Goal: Task Accomplishment & Management: Use online tool/utility

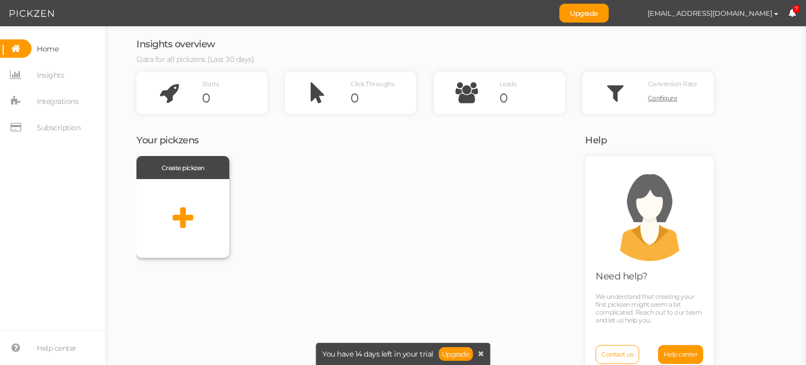
click at [201, 206] on div at bounding box center [182, 218] width 93 height 79
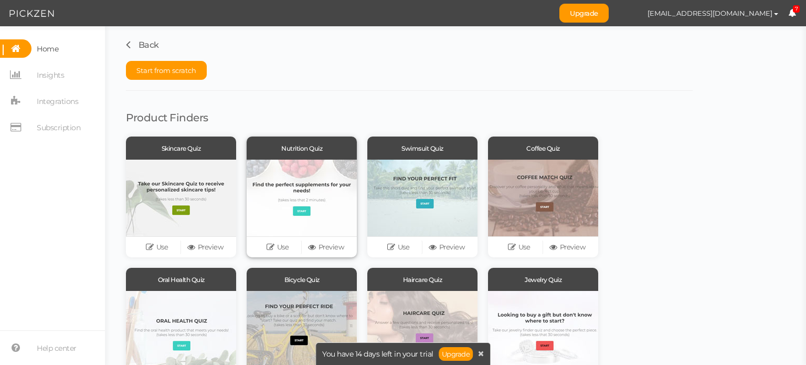
click at [286, 199] on div at bounding box center [302, 198] width 110 height 77
click at [284, 246] on link "Use" at bounding box center [277, 247] width 48 height 15
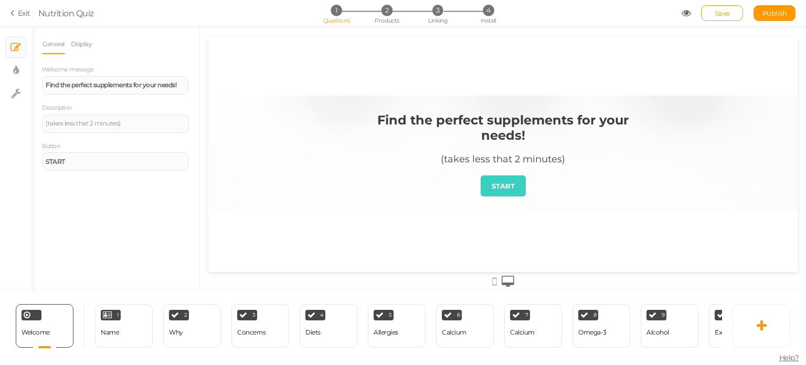
click at [21, 15] on link "Exit" at bounding box center [20, 13] width 20 height 10
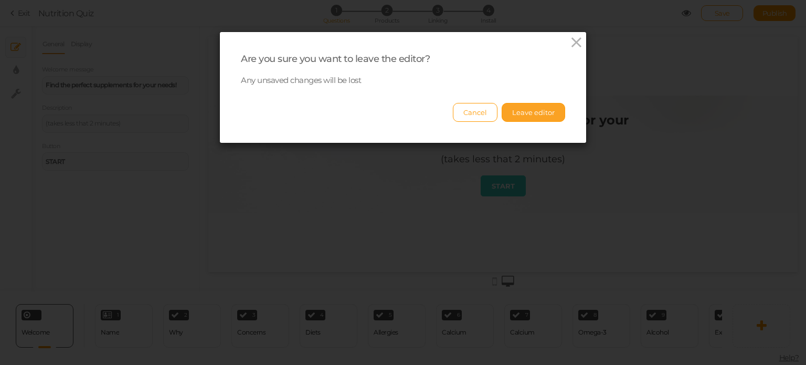
click at [507, 114] on button "Leave editor" at bounding box center [533, 112] width 63 height 19
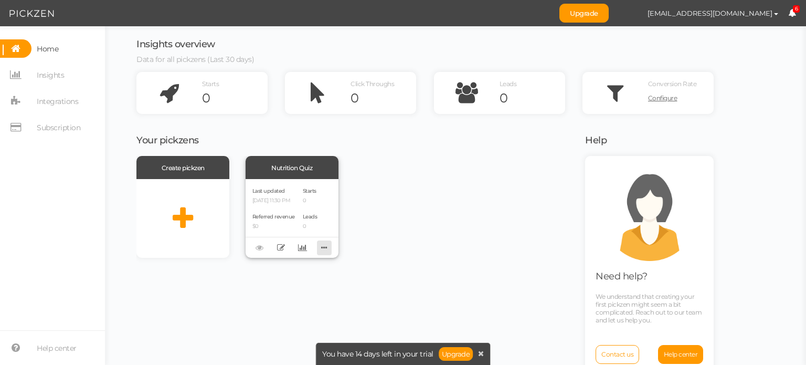
click at [321, 247] on icon at bounding box center [324, 247] width 15 height 16
click at [300, 264] on link "Delete" at bounding box center [289, 264] width 83 height 11
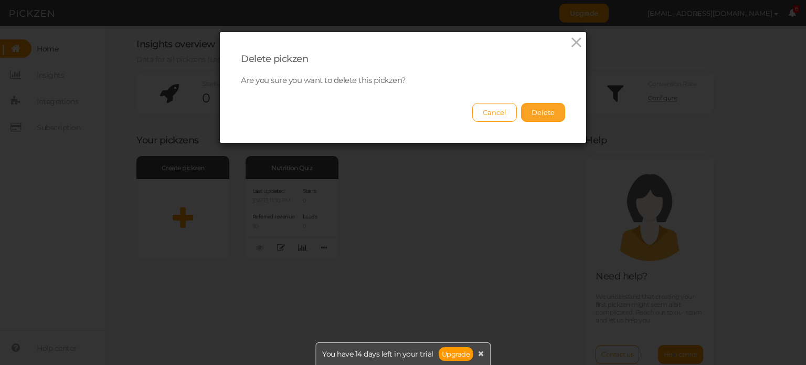
click at [539, 113] on button "Delete" at bounding box center [543, 112] width 44 height 19
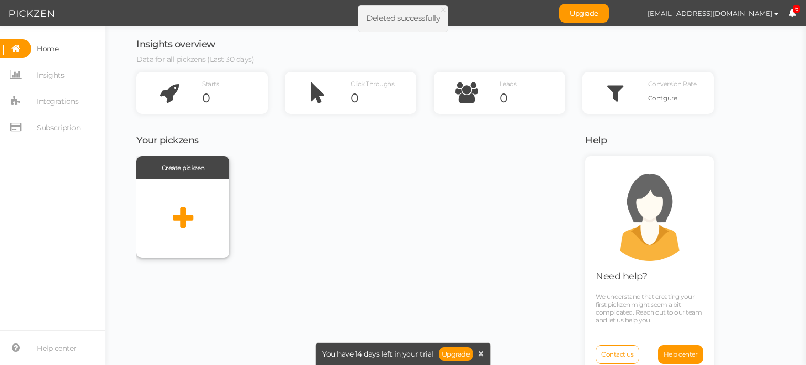
click at [186, 224] on icon at bounding box center [183, 218] width 20 height 26
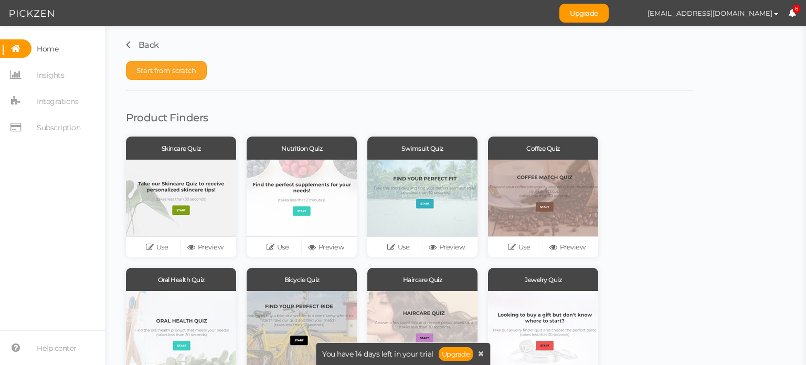
click at [185, 75] on button "Start from scratch" at bounding box center [166, 70] width 81 height 19
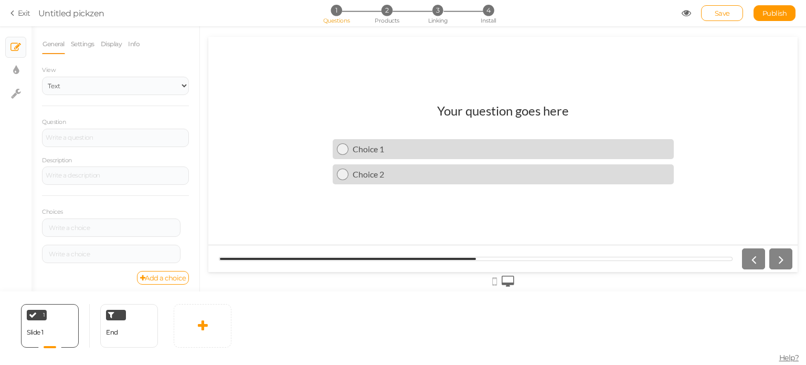
click at [462, 114] on h1 "Your question goes here" at bounding box center [503, 116] width 132 height 26
click at [136, 122] on div "Question" at bounding box center [115, 131] width 147 height 30
click at [130, 135] on div at bounding box center [116, 137] width 140 height 6
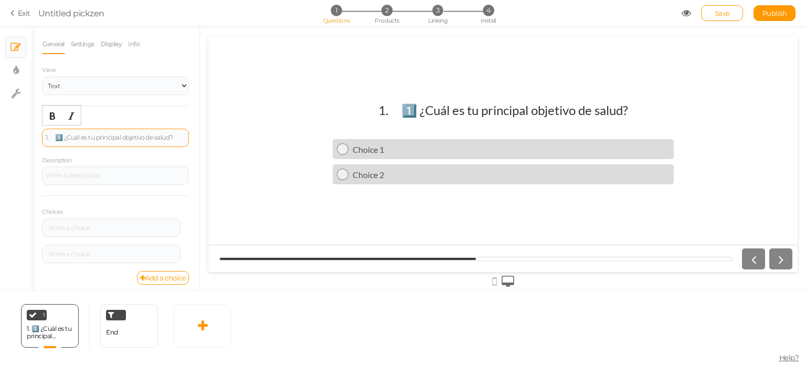
click at [57, 135] on div "1. 1️⃣ ¿Cuál es tu principal objetivo de salud?" at bounding box center [116, 137] width 140 height 6
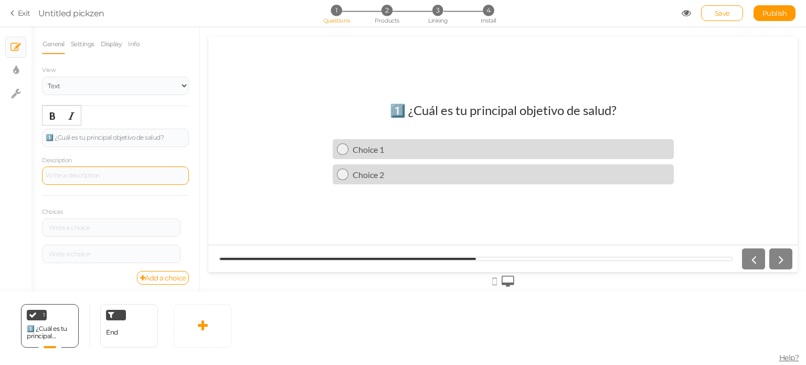
scroll to position [3, 0]
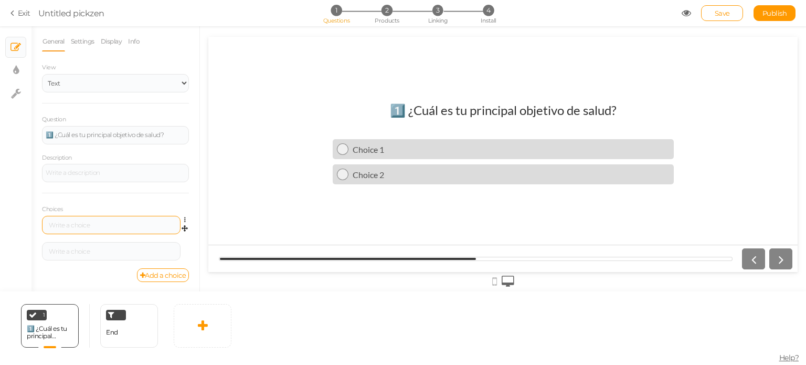
click at [111, 220] on div at bounding box center [111, 225] width 139 height 18
click at [108, 222] on div at bounding box center [111, 225] width 131 height 6
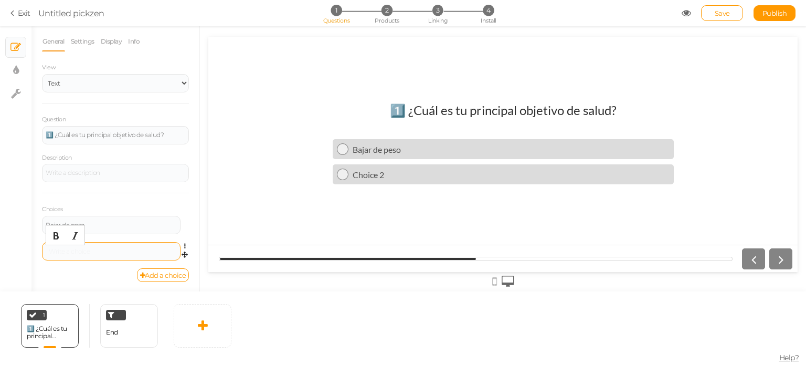
click at [103, 251] on div at bounding box center [111, 251] width 131 height 6
click at [145, 274] on link "Add a choice" at bounding box center [163, 275] width 52 height 14
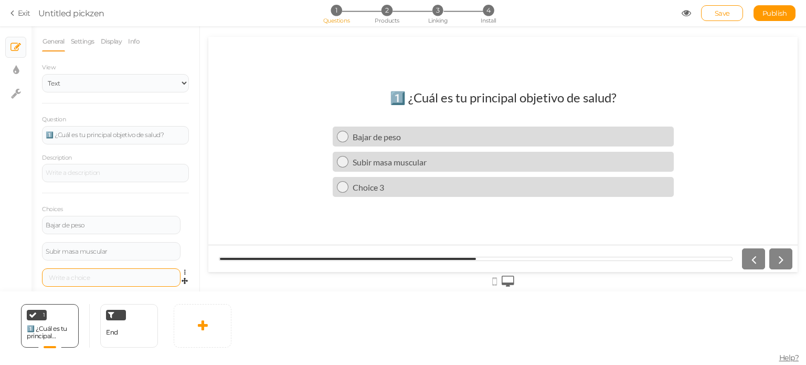
click at [114, 269] on div at bounding box center [111, 277] width 139 height 18
click at [112, 274] on div at bounding box center [111, 277] width 131 height 6
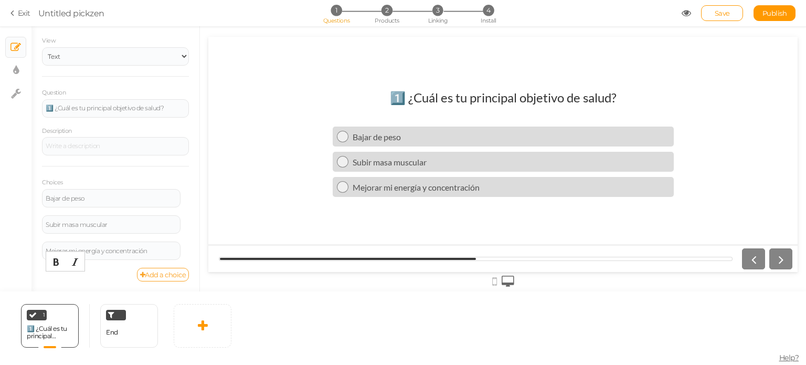
click at [154, 279] on link "Add a choice" at bounding box center [163, 275] width 52 height 14
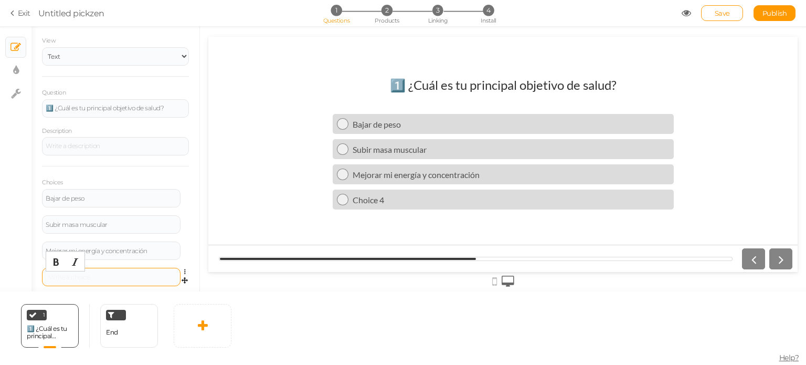
click at [140, 279] on div at bounding box center [111, 277] width 131 height 6
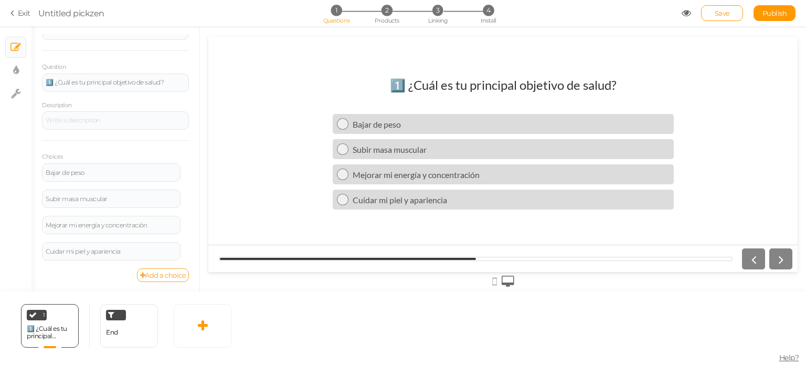
click at [154, 277] on link "Add a choice" at bounding box center [163, 275] width 52 height 14
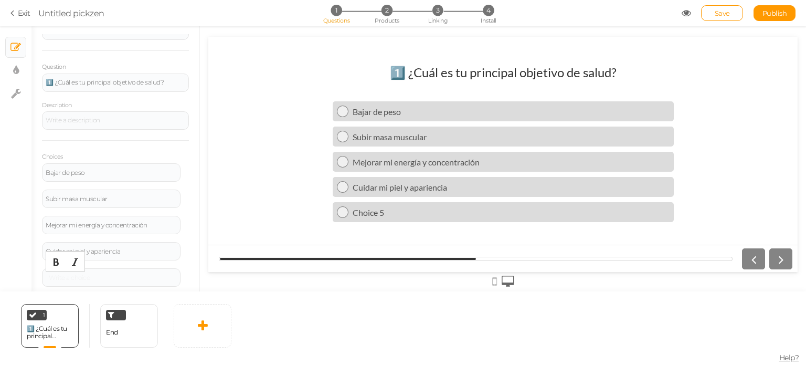
click at [154, 277] on div at bounding box center [111, 277] width 131 height 6
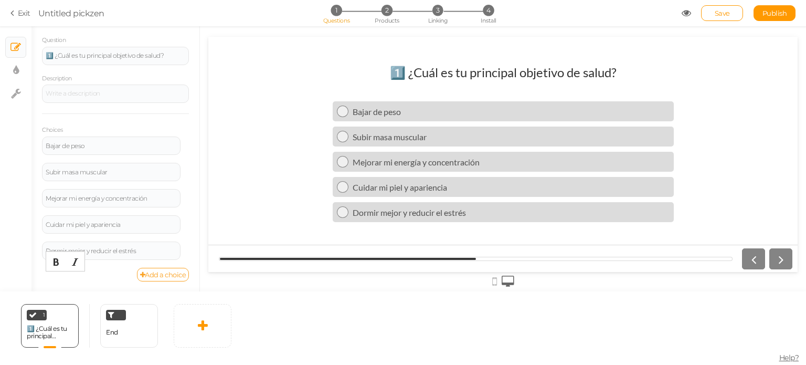
click at [147, 270] on link "Add a choice" at bounding box center [163, 275] width 52 height 14
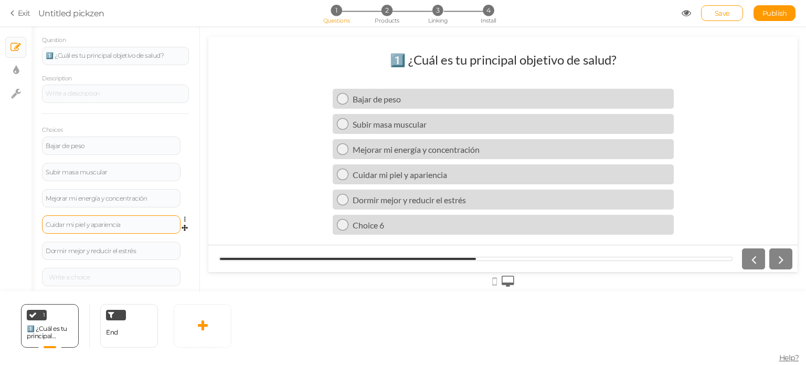
scroll to position [108, 0]
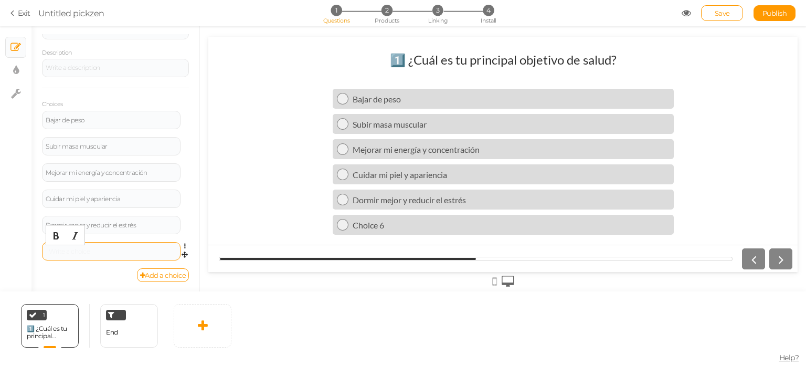
click at [115, 248] on div at bounding box center [111, 251] width 131 height 6
click at [140, 273] on icon at bounding box center [142, 275] width 5 height 7
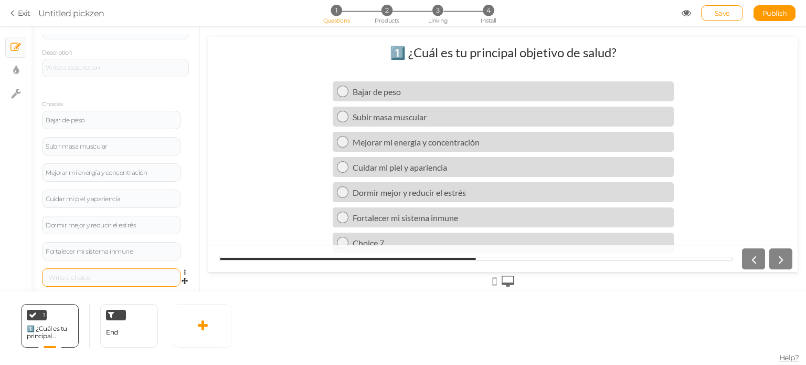
click at [126, 275] on div at bounding box center [111, 277] width 131 height 6
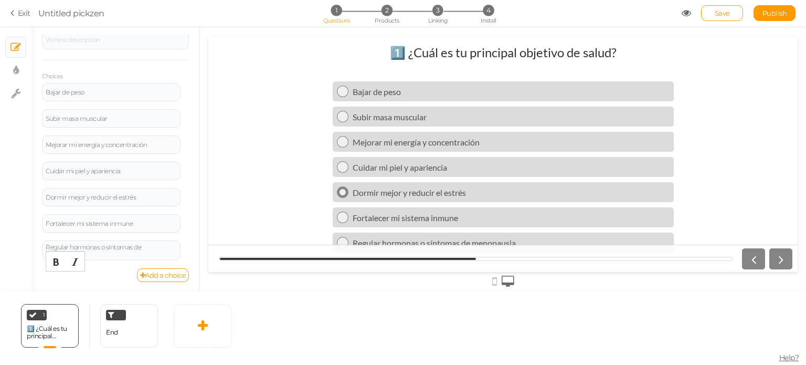
scroll to position [12, 0]
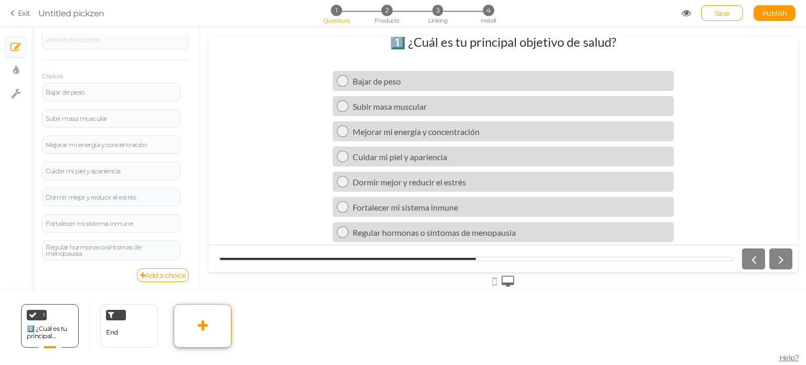
click at [198, 331] on icon at bounding box center [203, 325] width 10 height 13
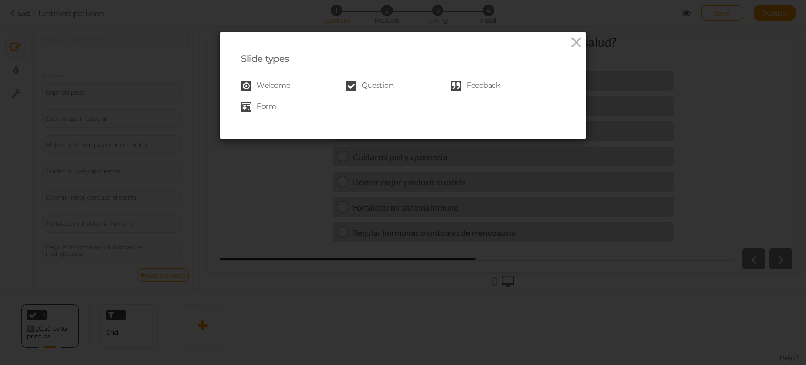
click at [273, 87] on span "Welcome" at bounding box center [274, 86] width 34 height 10
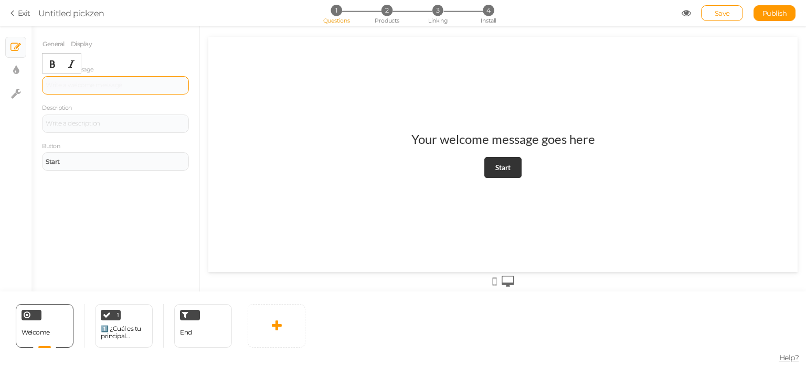
click at [111, 84] on div at bounding box center [115, 85] width 147 height 18
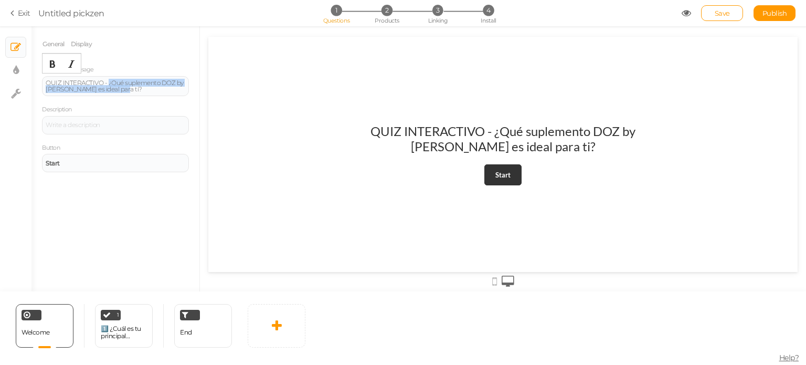
drag, startPoint x: 107, startPoint y: 83, endPoint x: 151, endPoint y: 98, distance: 46.0
click at [151, 98] on div "Welcome message QUIZ INTERACTIVO - ¿Qué suplemento DOZ by [PERSON_NAME] es idea…" at bounding box center [115, 118] width 147 height 108
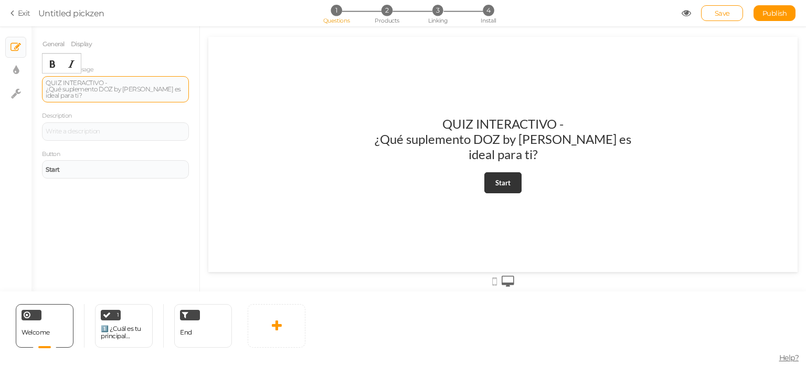
click at [146, 86] on div "¿Qué suplemento DOZ by [PERSON_NAME] es ideal para ti?" at bounding box center [116, 92] width 140 height 13
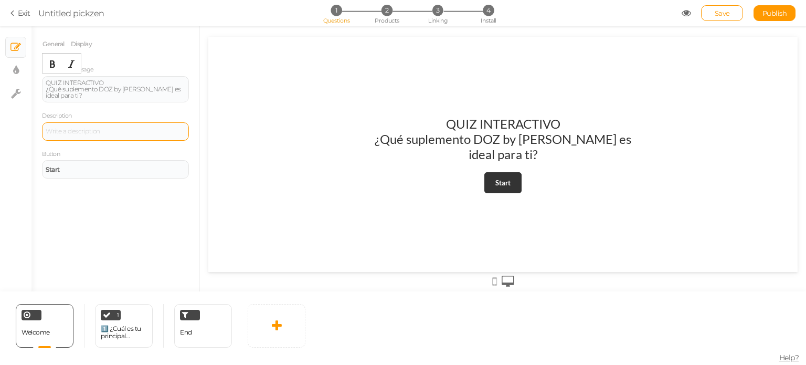
click at [92, 126] on div at bounding box center [115, 131] width 147 height 18
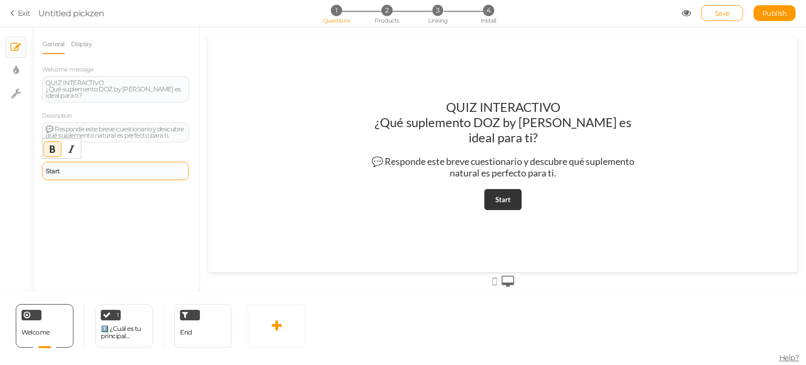
click at [123, 172] on div "Start" at bounding box center [116, 171] width 140 height 6
click at [286, 327] on link at bounding box center [277, 326] width 58 height 44
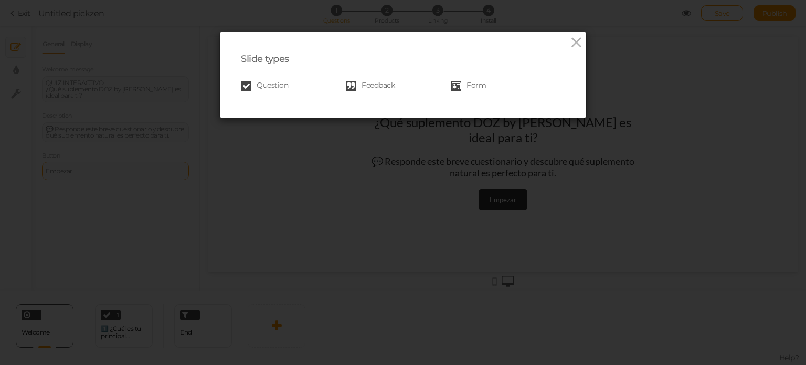
click at [267, 83] on span "Question" at bounding box center [272, 86] width 31 height 10
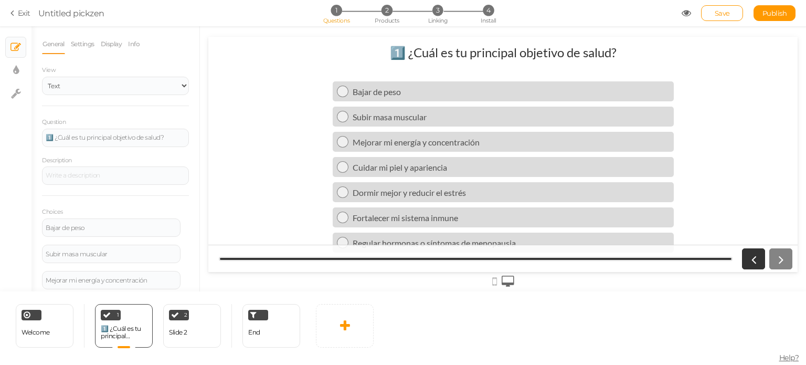
scroll to position [0, 0]
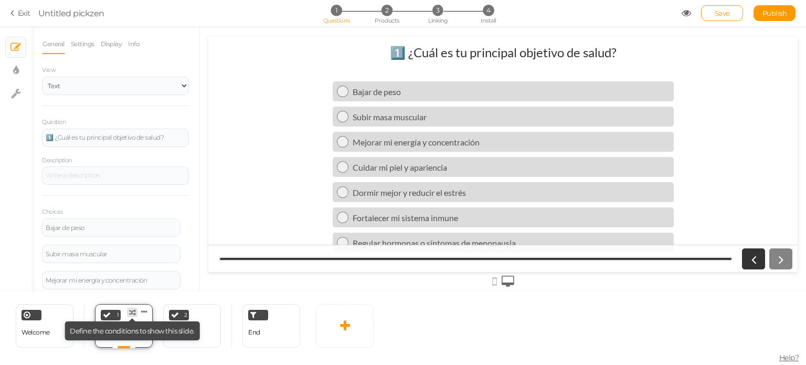
click at [133, 313] on icon at bounding box center [132, 312] width 7 height 7
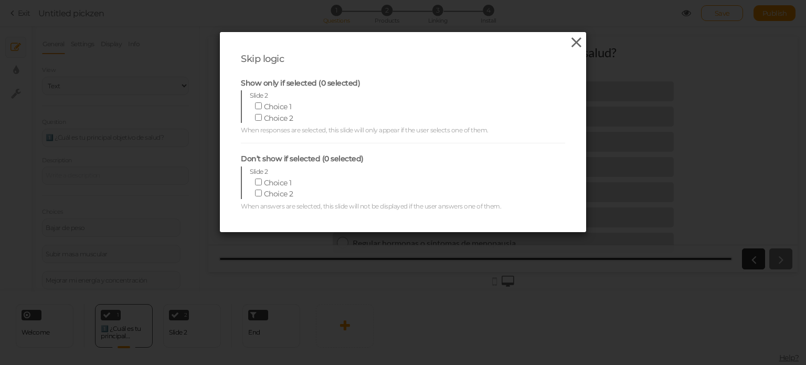
click at [572, 46] on icon at bounding box center [576, 43] width 15 height 16
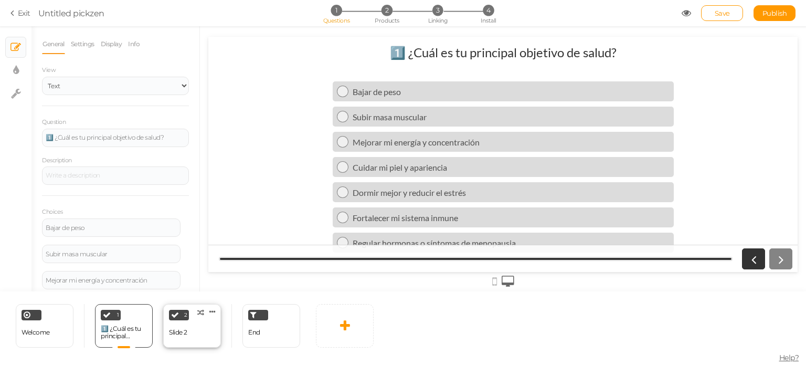
click at [192, 333] on div "2 Slide 2 × Define the conditions to show this slide. Clone Change type Delete" at bounding box center [192, 326] width 58 height 44
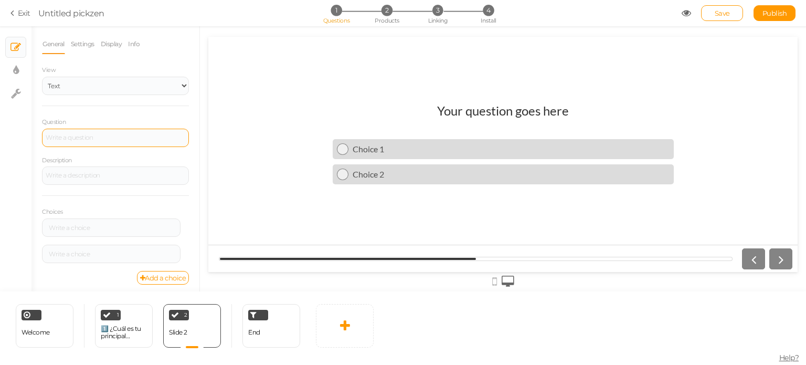
paste div
click at [88, 132] on div at bounding box center [115, 138] width 147 height 18
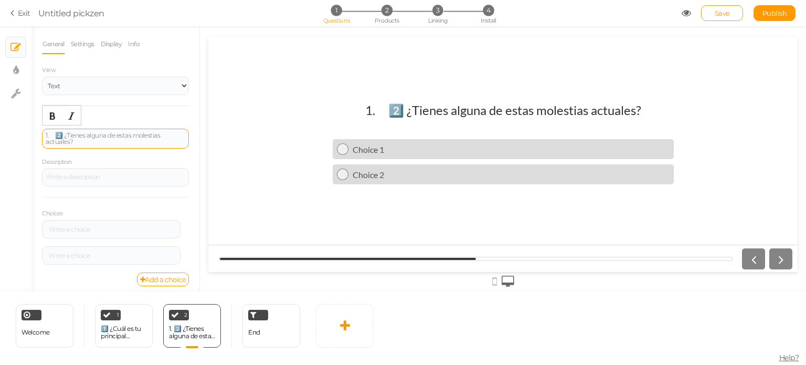
click at [55, 136] on div "1. 2️⃣ ¿Tienes alguna de estas molestias actuales?" at bounding box center [116, 138] width 140 height 13
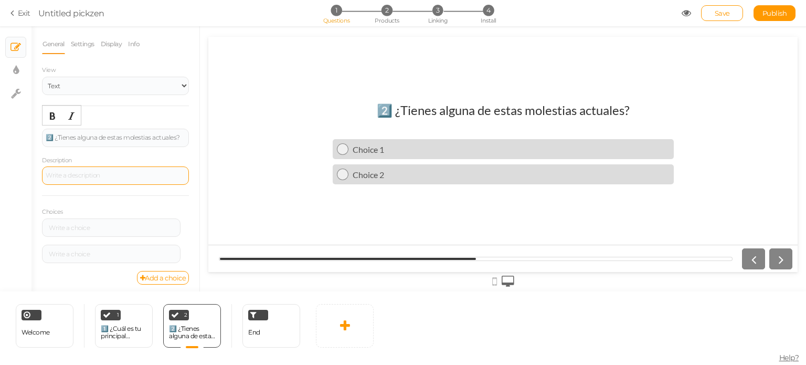
scroll to position [4, 0]
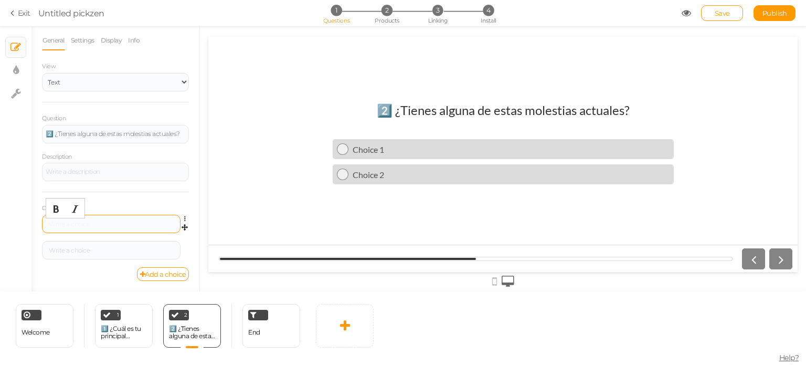
click at [91, 222] on div at bounding box center [111, 224] width 131 height 6
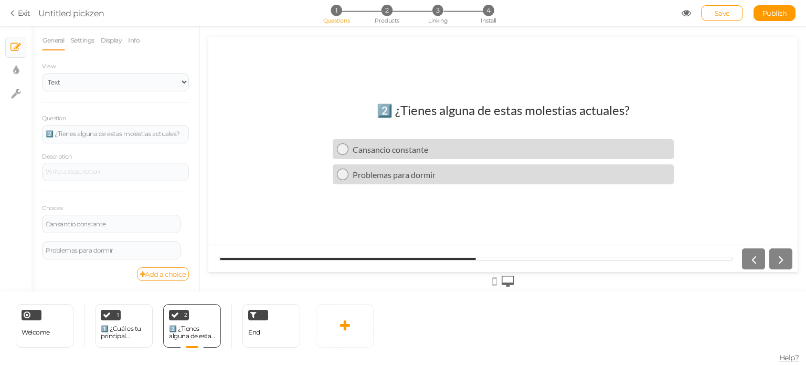
click at [139, 275] on link "Add a choice" at bounding box center [163, 274] width 52 height 14
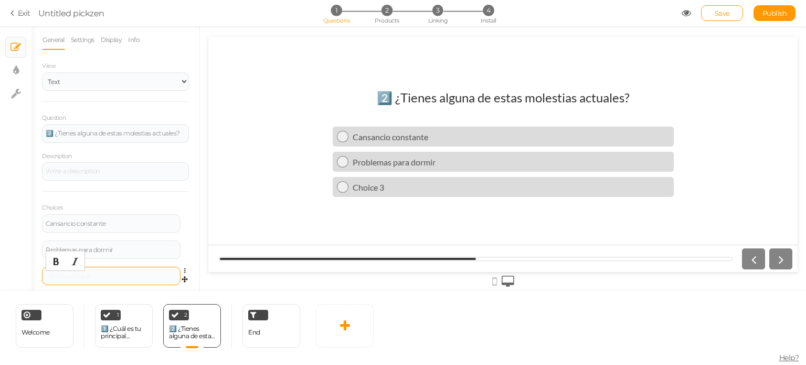
click at [141, 278] on div at bounding box center [111, 276] width 131 height 6
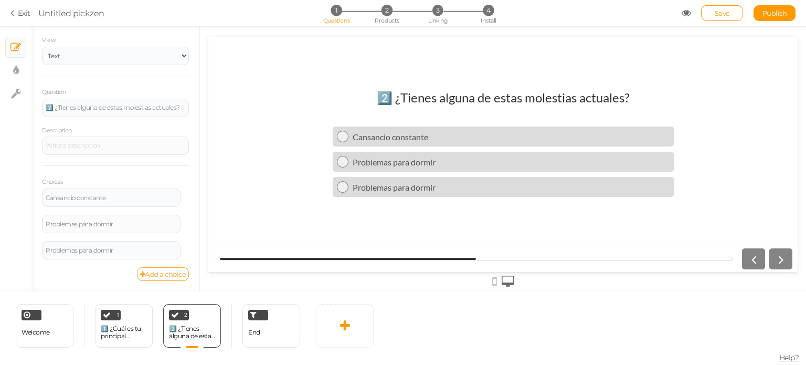
click at [161, 270] on link "Add a choice" at bounding box center [163, 274] width 52 height 14
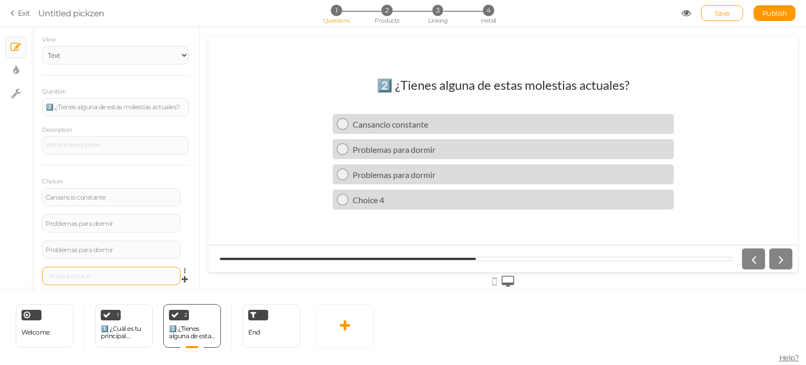
click at [124, 279] on div at bounding box center [111, 276] width 131 height 6
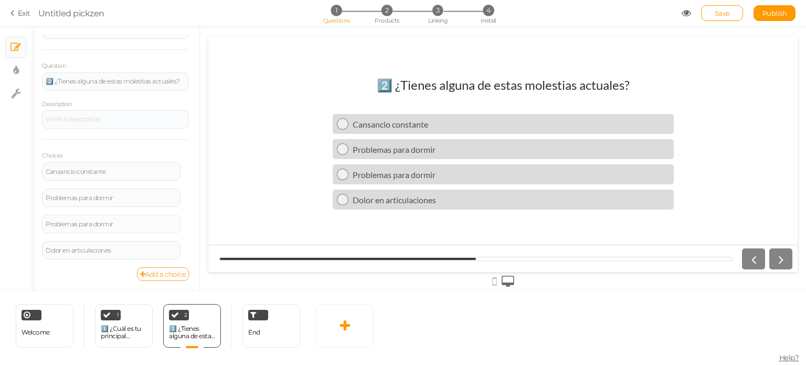
click at [143, 271] on link "Add a choice" at bounding box center [163, 274] width 52 height 14
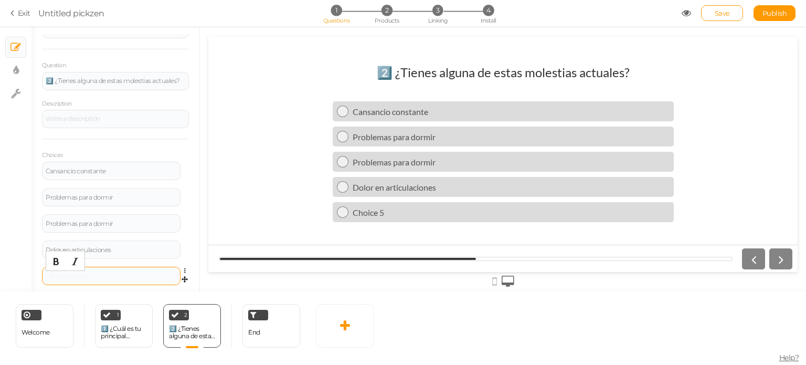
click at [128, 277] on div at bounding box center [111, 276] width 131 height 6
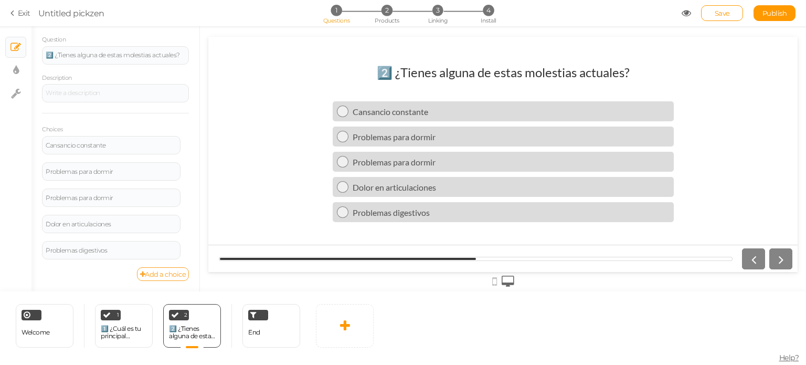
click at [156, 275] on link "Add a choice" at bounding box center [163, 274] width 52 height 14
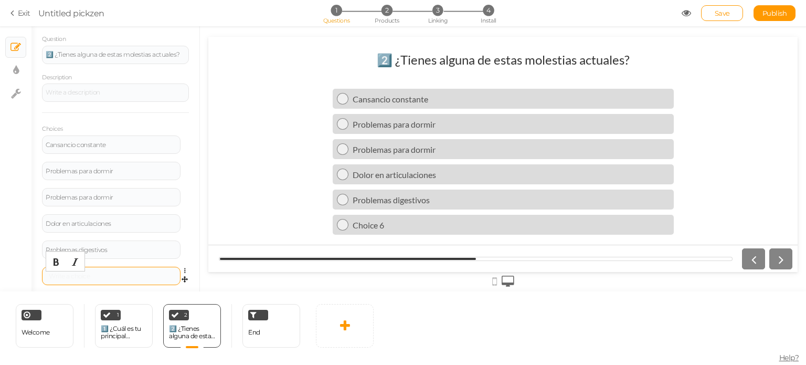
click at [141, 277] on div at bounding box center [111, 276] width 131 height 6
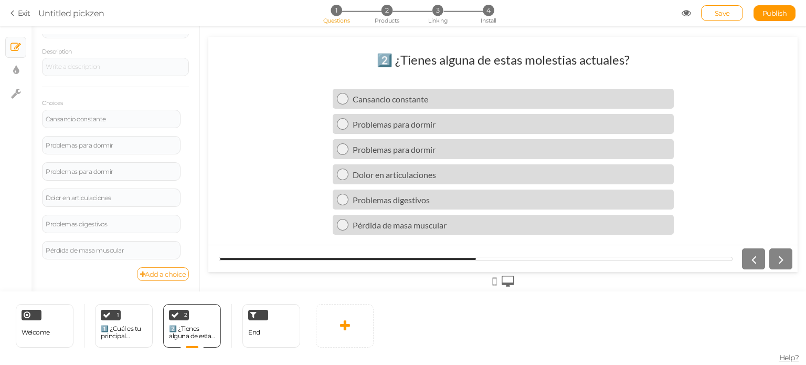
click at [149, 278] on link "Add a choice" at bounding box center [163, 274] width 52 height 14
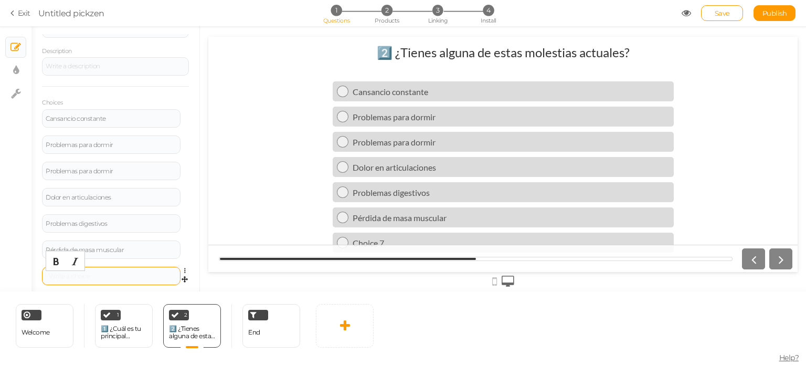
click at [131, 279] on div at bounding box center [111, 276] width 131 height 6
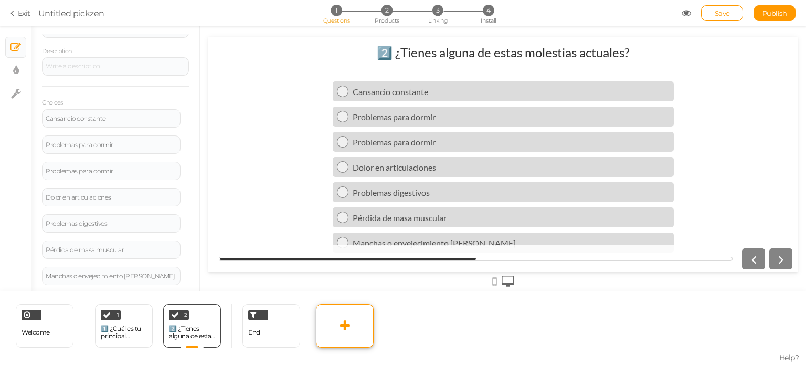
click at [328, 315] on link at bounding box center [345, 326] width 58 height 44
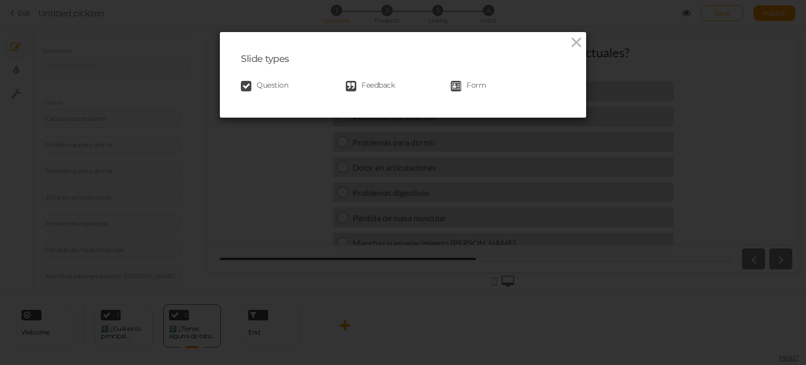
click at [257, 84] on span "Question" at bounding box center [272, 86] width 31 height 10
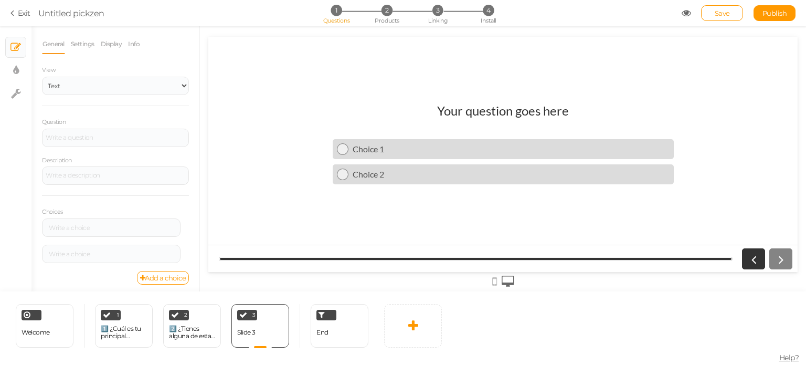
scroll to position [0, 0]
click at [278, 310] on icon at bounding box center [281, 311] width 6 height 8
click at [269, 331] on span "Delete" at bounding box center [260, 331] width 19 height 8
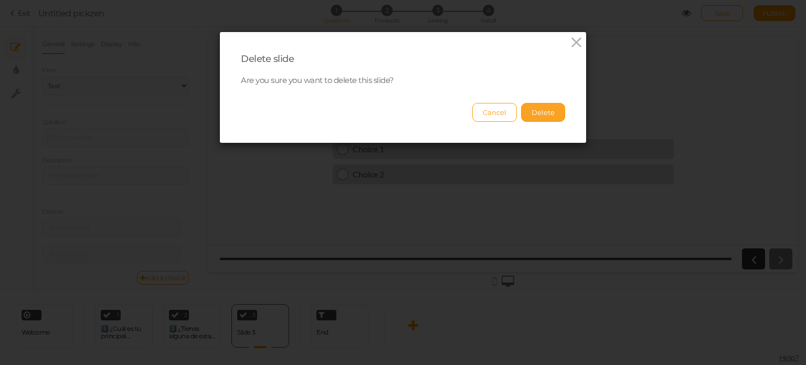
click at [552, 116] on button "Delete" at bounding box center [543, 112] width 44 height 19
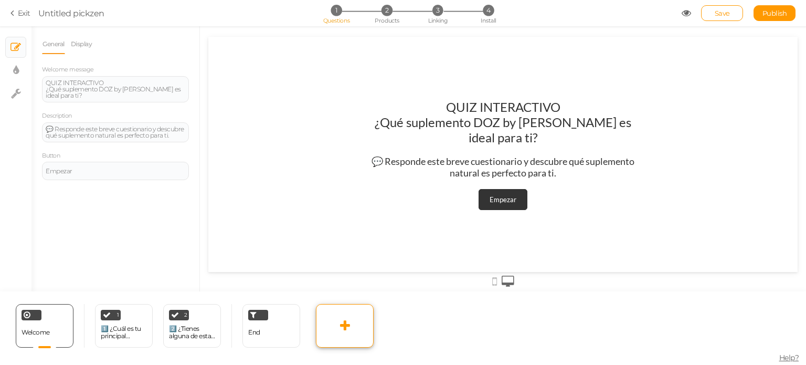
click at [327, 323] on link at bounding box center [345, 326] width 58 height 44
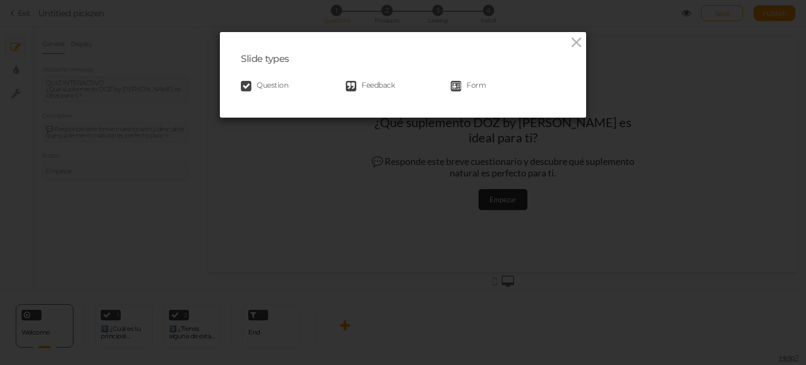
click at [265, 86] on span "Question" at bounding box center [272, 86] width 31 height 10
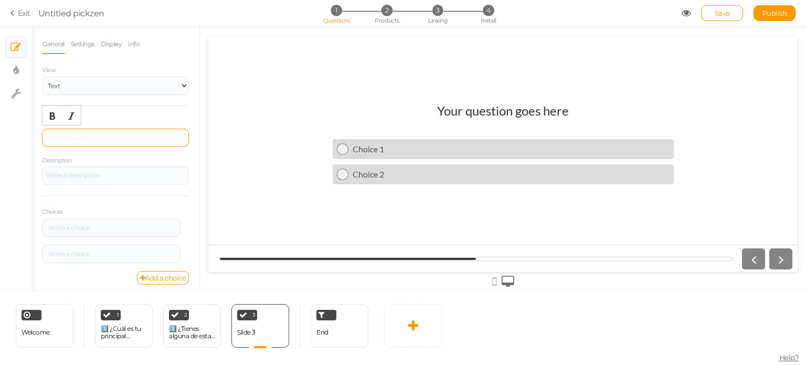
paste div
click at [92, 136] on div at bounding box center [115, 138] width 147 height 18
click at [56, 140] on div "1. 3️⃣ ¿Cuál es tu edad?" at bounding box center [116, 137] width 140 height 6
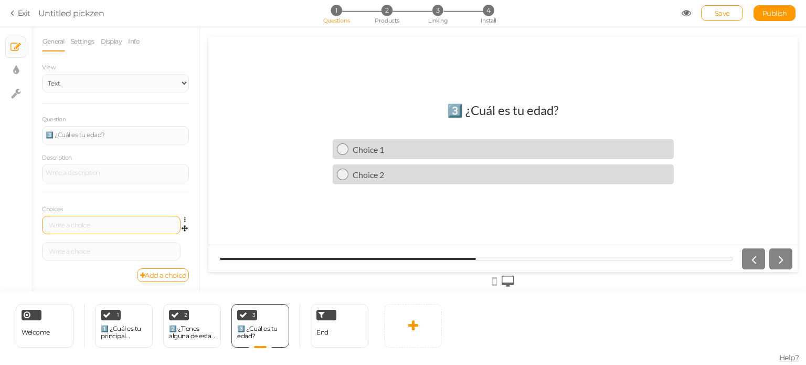
click at [83, 218] on div at bounding box center [111, 225] width 139 height 18
click at [84, 225] on div at bounding box center [111, 225] width 131 height 6
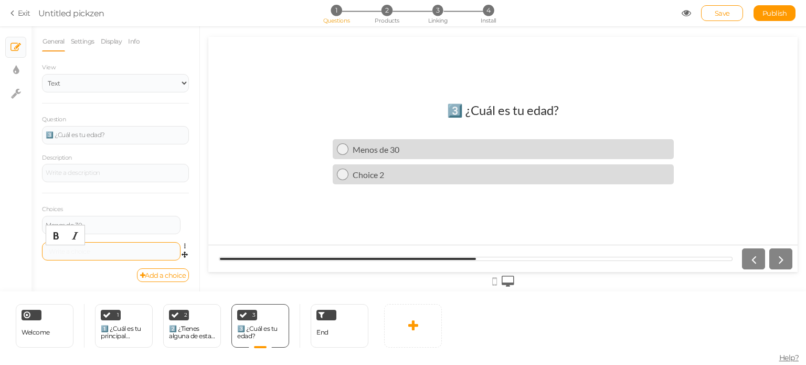
click at [92, 253] on div at bounding box center [111, 251] width 131 height 6
click at [137, 272] on link "Add a choice" at bounding box center [163, 275] width 52 height 14
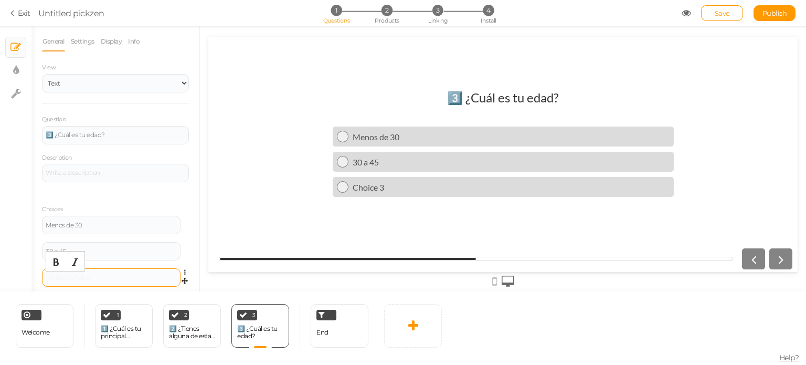
click at [76, 275] on div at bounding box center [111, 277] width 131 height 6
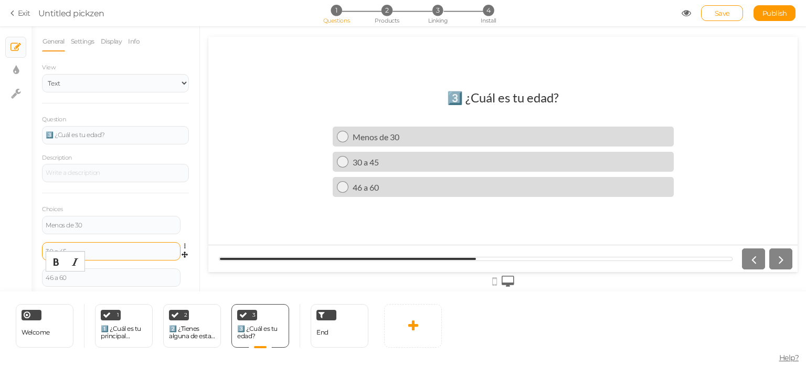
scroll to position [29, 0]
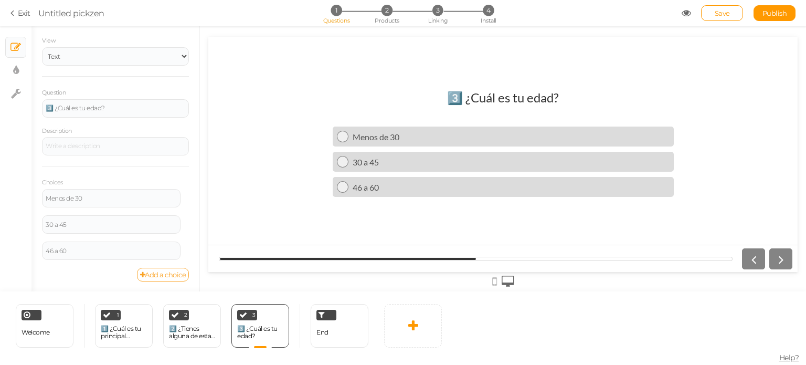
click at [143, 271] on link "Add a choice" at bounding box center [163, 275] width 52 height 14
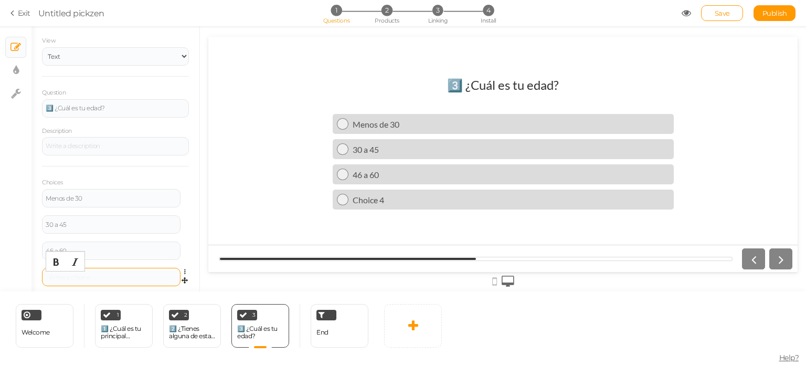
click at [90, 279] on div at bounding box center [111, 277] width 131 height 6
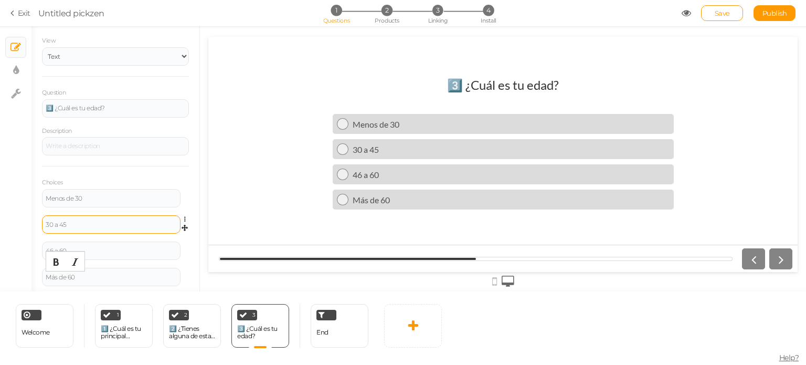
scroll to position [55, 0]
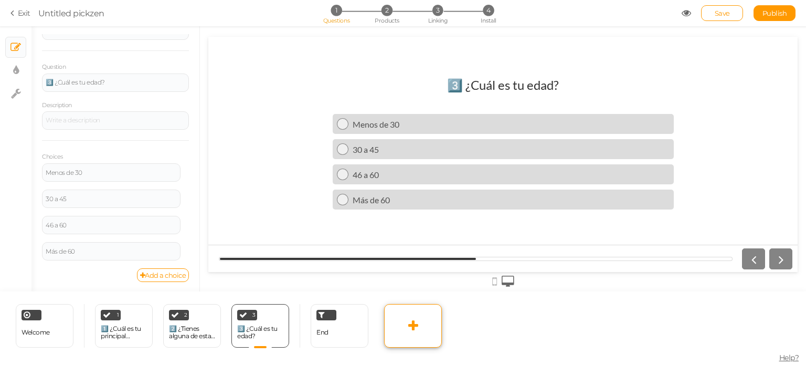
click at [408, 319] on icon at bounding box center [413, 325] width 10 height 13
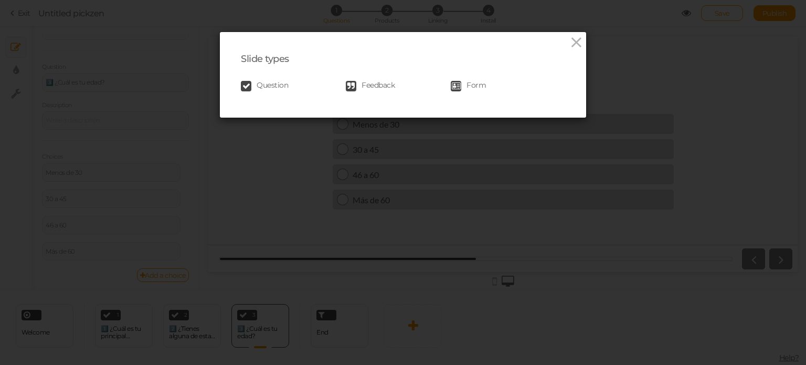
click at [250, 88] on link "Question" at bounding box center [293, 86] width 105 height 10
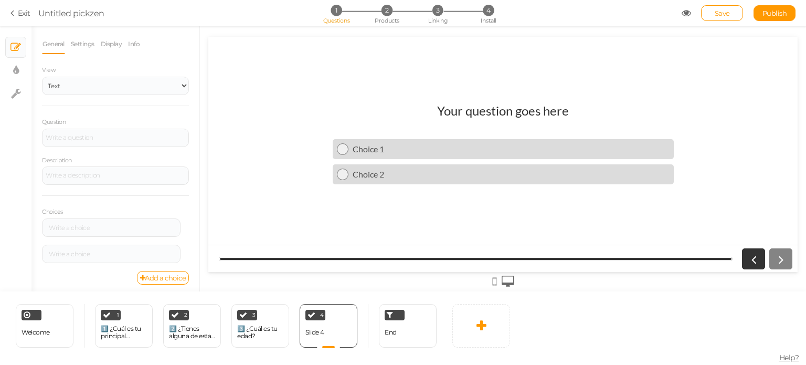
scroll to position [0, 0]
click at [103, 139] on div at bounding box center [116, 137] width 140 height 6
paste div
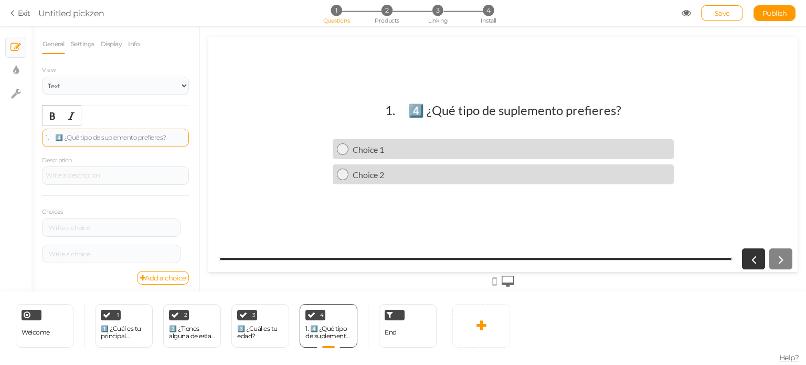
click at [59, 138] on div "1. 4️⃣ ¿Qué tipo de suplemento prefieres?" at bounding box center [116, 137] width 140 height 6
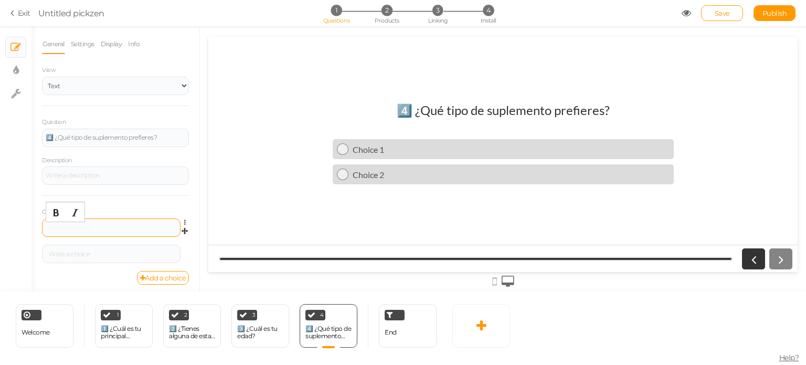
click at [69, 228] on div at bounding box center [111, 228] width 131 height 6
click at [139, 279] on link "Add a choice" at bounding box center [163, 278] width 52 height 14
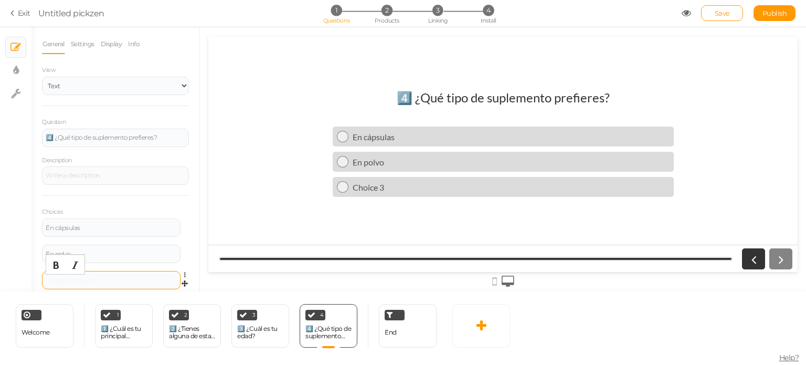
click at [118, 281] on div at bounding box center [111, 280] width 131 height 6
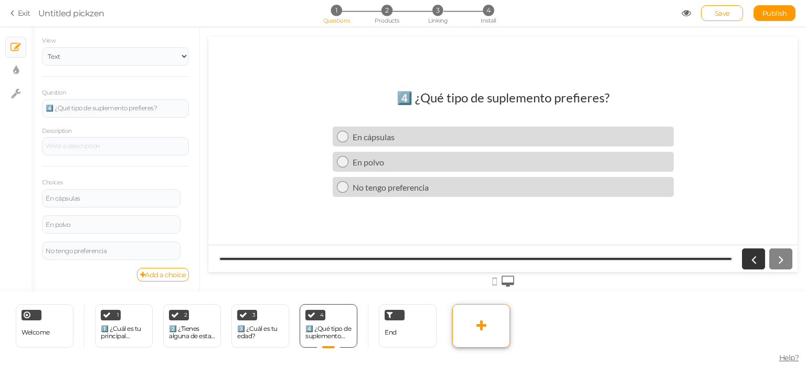
click at [483, 329] on icon at bounding box center [481, 325] width 10 height 13
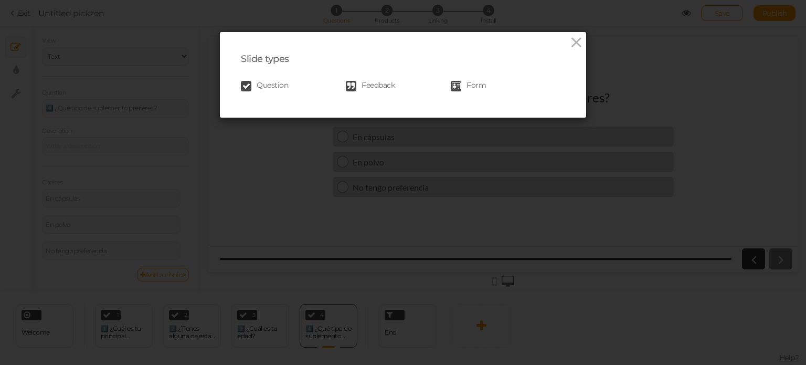
click at [263, 88] on span "Question" at bounding box center [272, 86] width 31 height 10
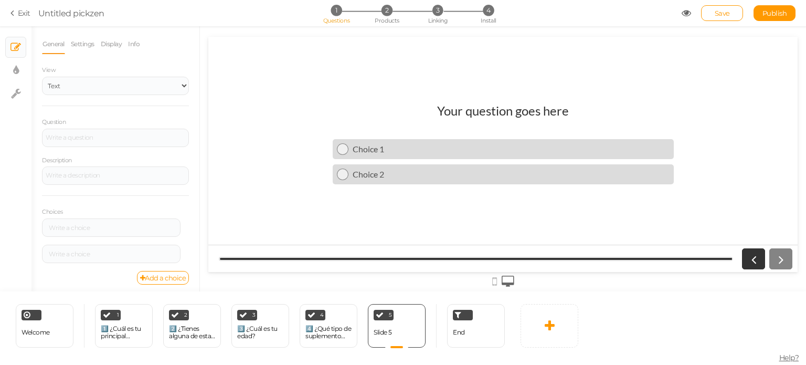
scroll to position [0, 0]
paste div
click at [113, 138] on div at bounding box center [116, 137] width 140 height 6
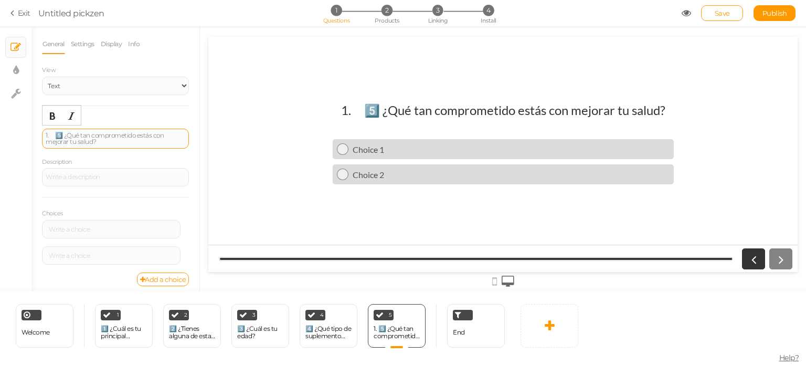
click at [57, 134] on div "1. 5️⃣ ¿Qué tan comprometido estás con mejorar tu salud?" at bounding box center [116, 138] width 140 height 13
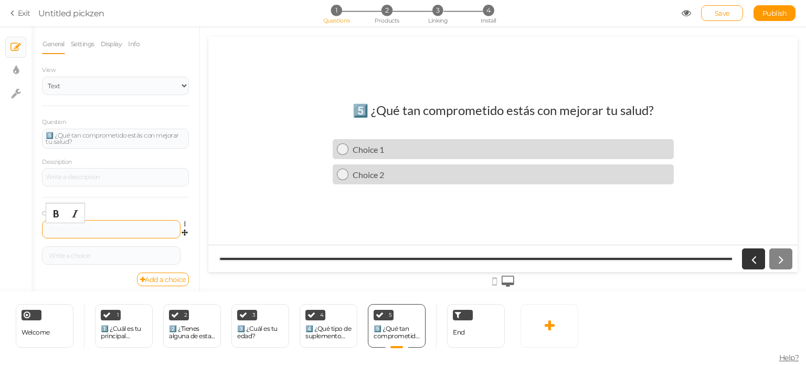
click at [81, 226] on div at bounding box center [111, 229] width 131 height 6
click at [120, 250] on div at bounding box center [111, 255] width 139 height 18
click at [111, 253] on div at bounding box center [111, 255] width 131 height 6
click at [141, 277] on link "Add a choice" at bounding box center [163, 279] width 52 height 14
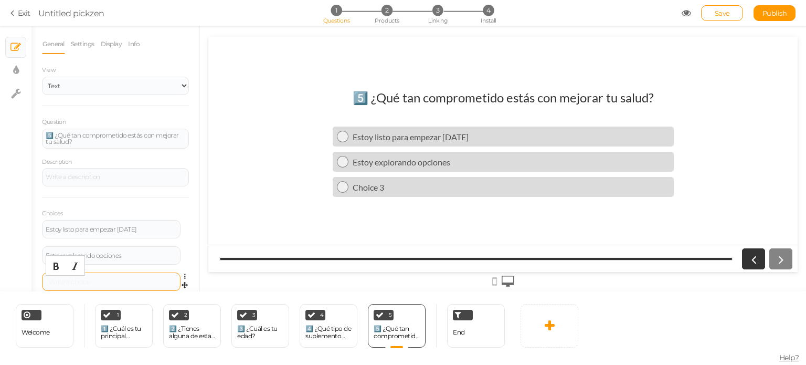
click at [114, 279] on div at bounding box center [111, 282] width 131 height 6
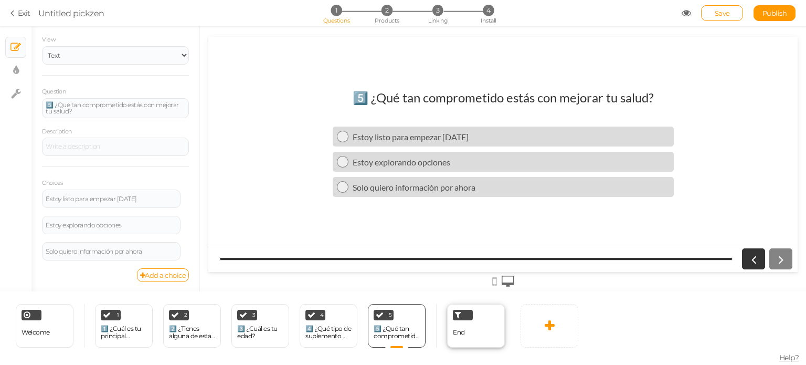
click at [476, 326] on div "End" at bounding box center [476, 326] width 58 height 44
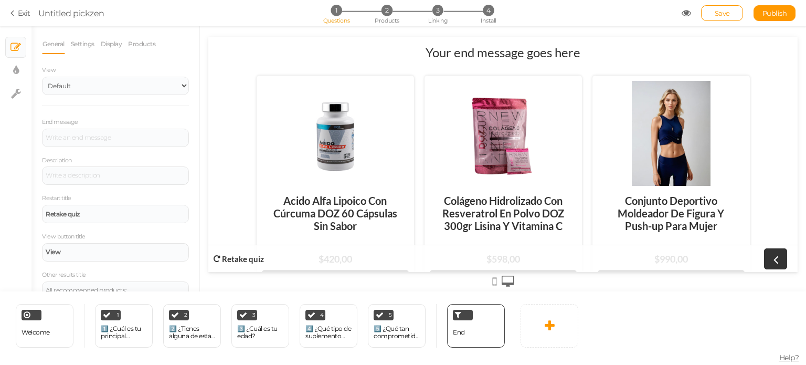
click at [521, 52] on h1 "Your end message goes here" at bounding box center [503, 58] width 155 height 26
click at [156, 134] on div at bounding box center [116, 137] width 140 height 6
click at [81, 211] on div "Retake quiz" at bounding box center [116, 214] width 140 height 6
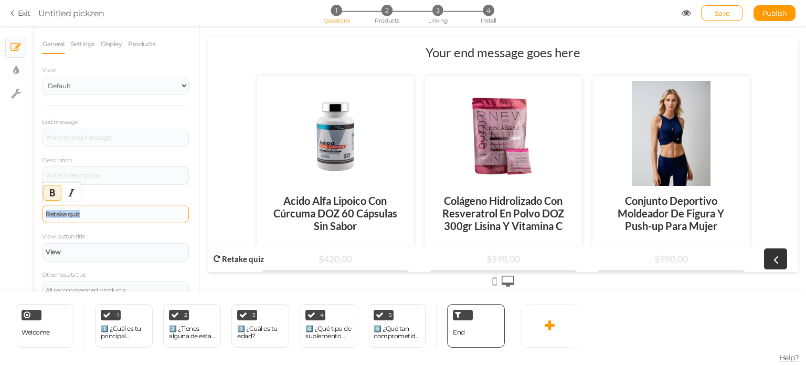
click at [81, 211] on div "Retake quiz" at bounding box center [116, 214] width 140 height 6
click at [62, 250] on div "View" at bounding box center [116, 252] width 140 height 6
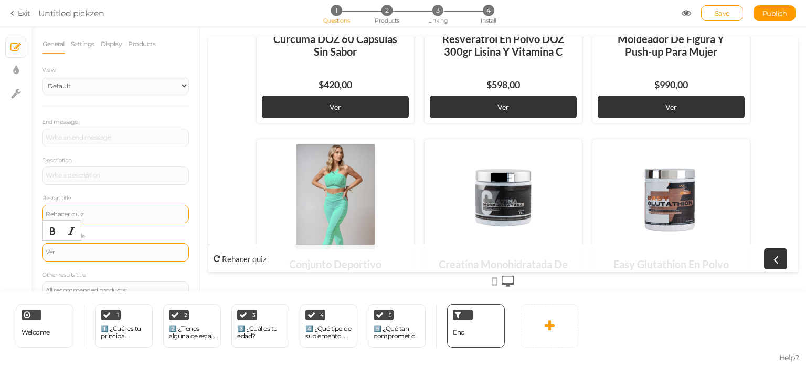
scroll to position [0, 0]
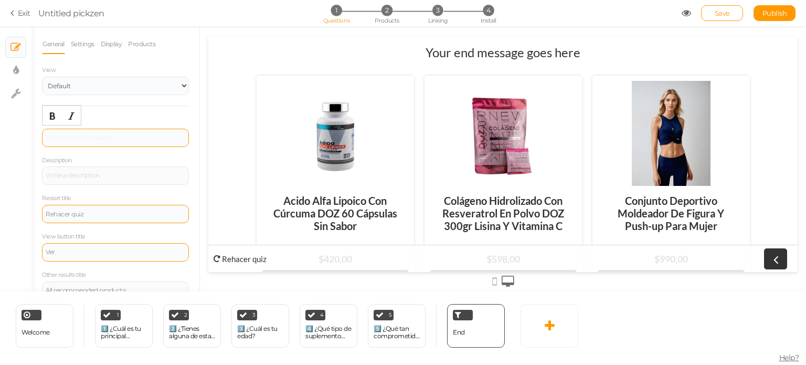
click at [83, 136] on div at bounding box center [115, 138] width 147 height 18
click at [158, 134] on div "Productos recome" at bounding box center [116, 137] width 140 height 6
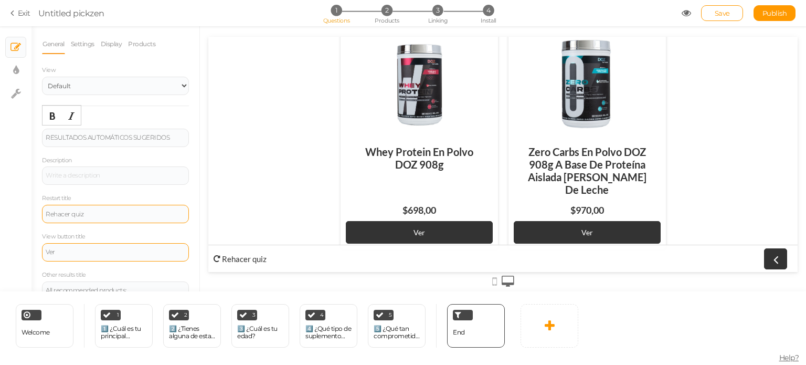
scroll to position [15, 0]
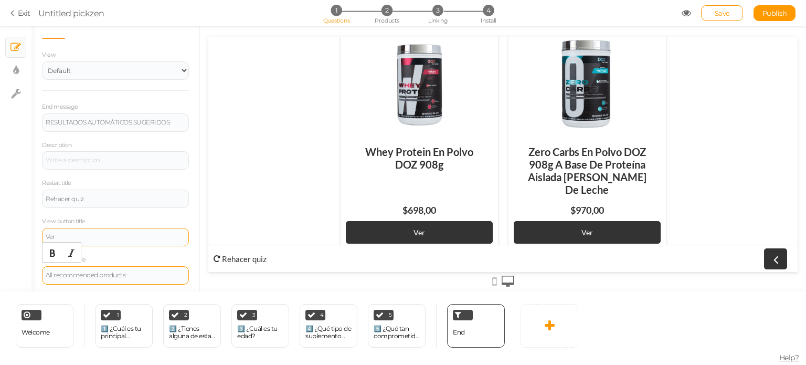
click at [115, 270] on div "All recommended products:" at bounding box center [115, 275] width 147 height 18
click at [127, 274] on div "All recommended products:" at bounding box center [116, 275] width 140 height 6
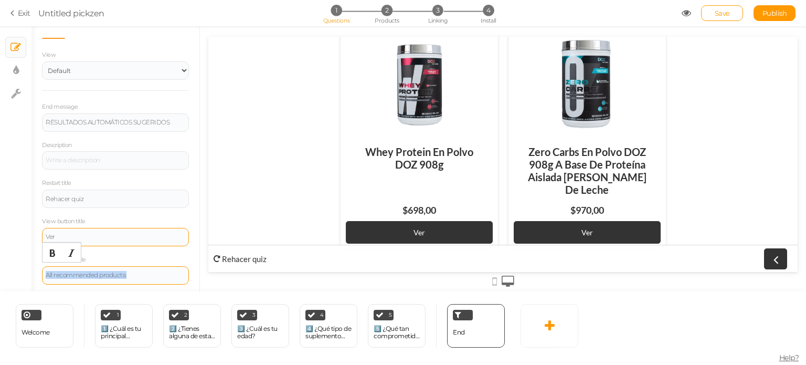
click at [127, 274] on div "All recommended products:" at bounding box center [116, 275] width 140 height 6
click at [789, 16] on link "Publish" at bounding box center [774, 13] width 42 height 16
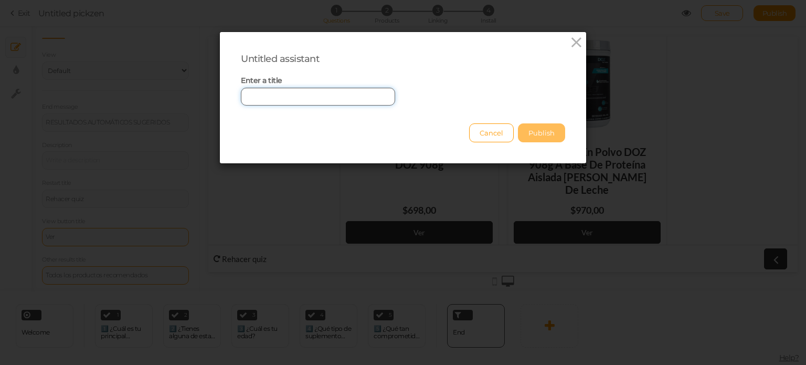
click at [363, 97] on input "text" at bounding box center [318, 97] width 154 height 18
type input "primer quiz"
click at [526, 126] on button "Publish" at bounding box center [541, 132] width 47 height 19
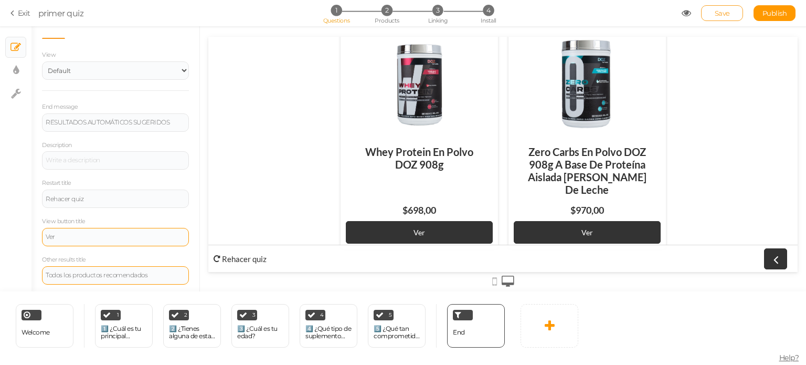
click at [730, 15] on link "Save" at bounding box center [722, 13] width 42 height 16
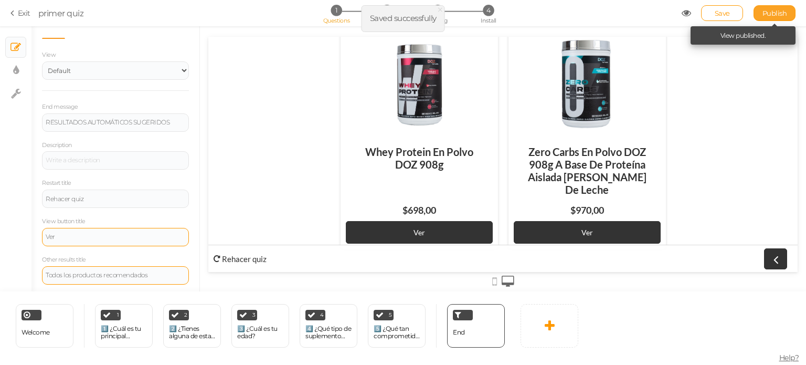
click at [784, 16] on span "Publish" at bounding box center [774, 13] width 25 height 8
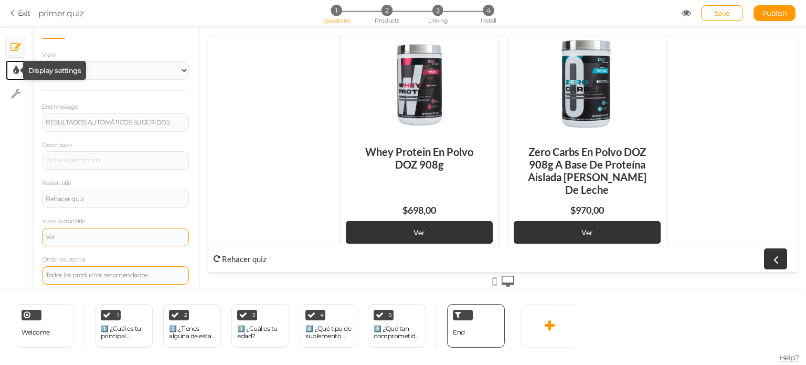
click at [17, 71] on icon at bounding box center [16, 70] width 6 height 10
select select "2"
select select "lato"
select select "fade"
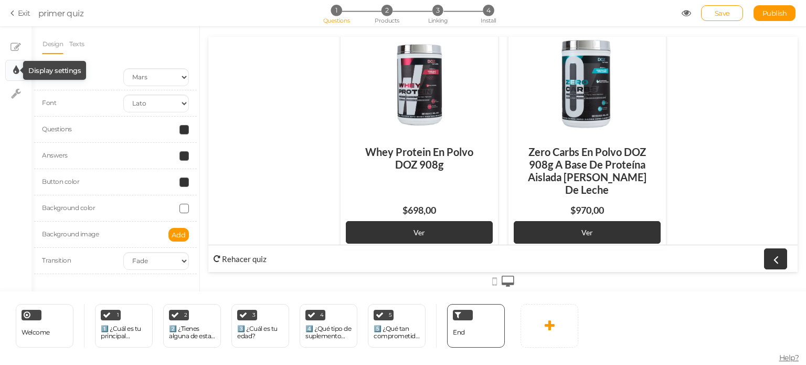
scroll to position [774, 0]
click at [161, 73] on select "Earth Mars" at bounding box center [156, 77] width 66 height 18
click at [16, 97] on icon at bounding box center [16, 93] width 10 height 10
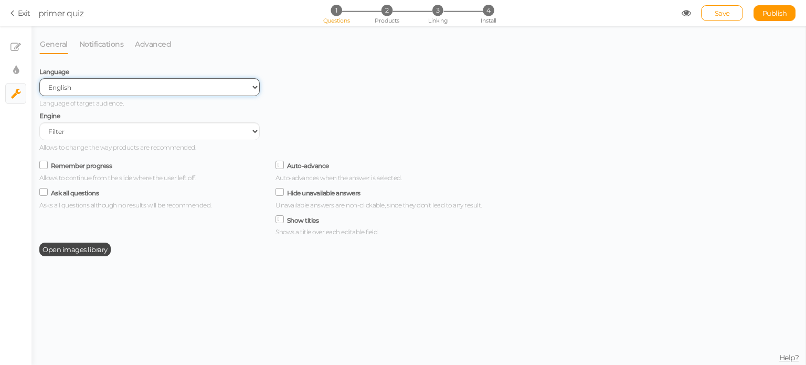
click at [167, 88] on select "Spanish English Portuguese" at bounding box center [149, 87] width 220 height 18
select select "es"
click at [39, 79] on select "Spanish English Portuguese" at bounding box center [149, 87] width 220 height 18
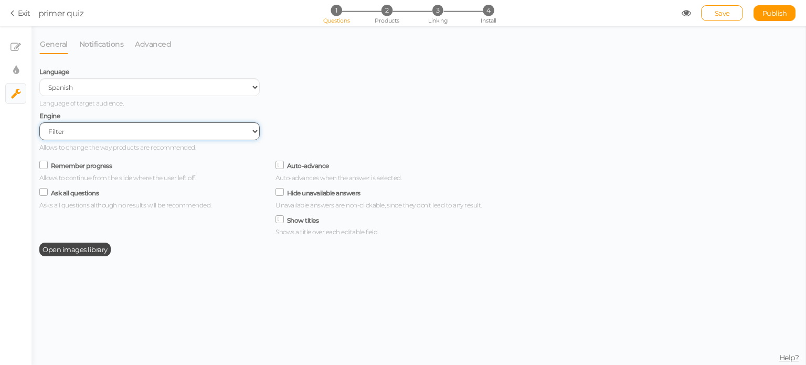
click at [182, 129] on select "Filter AI Tree No-Code Form (No products)" at bounding box center [149, 131] width 220 height 18
click at [716, 18] on link "Save" at bounding box center [722, 13] width 42 height 16
click at [19, 15] on link "Exit" at bounding box center [20, 13] width 20 height 10
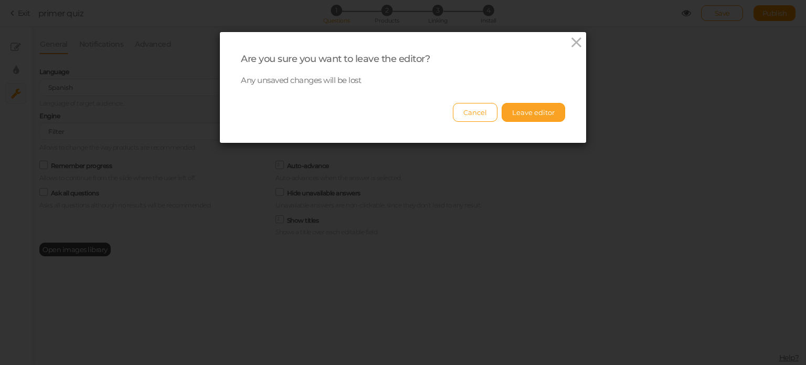
click at [520, 108] on button "Leave editor" at bounding box center [533, 112] width 63 height 19
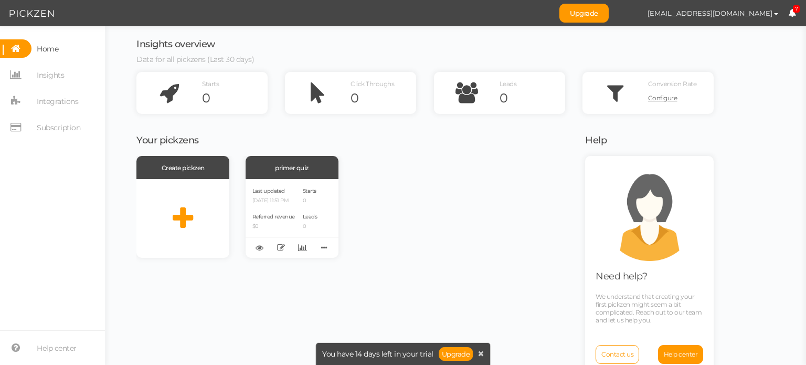
scroll to position [17, 0]
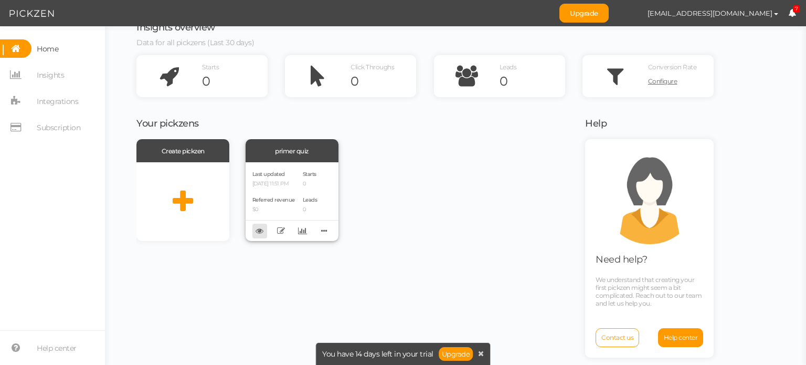
click at [258, 231] on icon at bounding box center [260, 231] width 8 height 8
click at [322, 230] on icon at bounding box center [324, 230] width 15 height 16
click at [261, 211] on p "$0" at bounding box center [273, 209] width 42 height 7
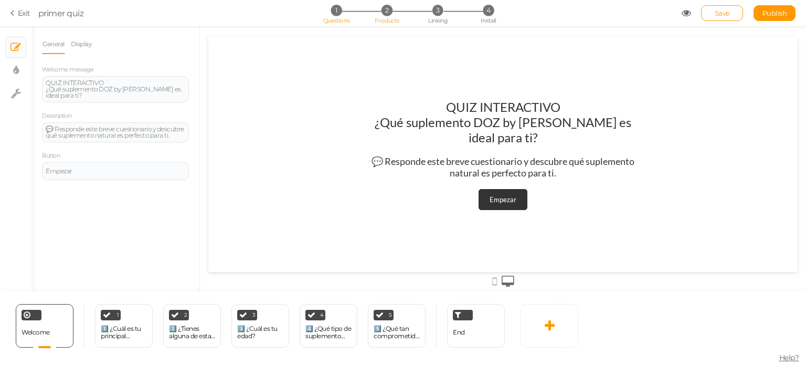
click at [380, 14] on li "2 Products" at bounding box center [387, 10] width 49 height 11
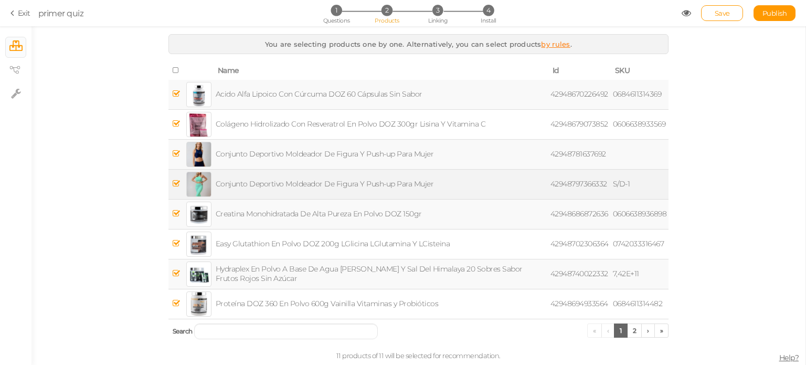
click at [174, 178] on span at bounding box center [176, 183] width 7 height 10
click at [175, 155] on icon at bounding box center [176, 154] width 7 height 8
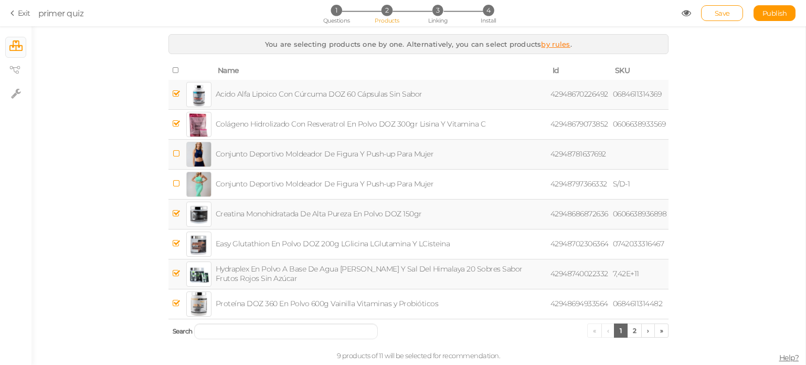
click at [560, 44] on link "by rules" at bounding box center [555, 44] width 29 height 8
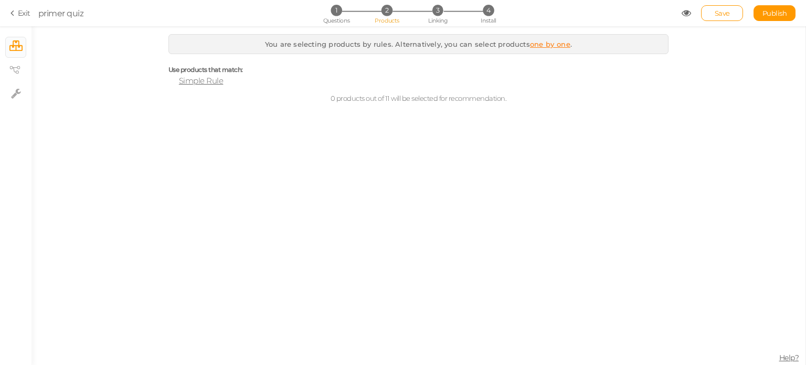
click at [209, 82] on span "Simple Rule" at bounding box center [201, 81] width 45 height 10
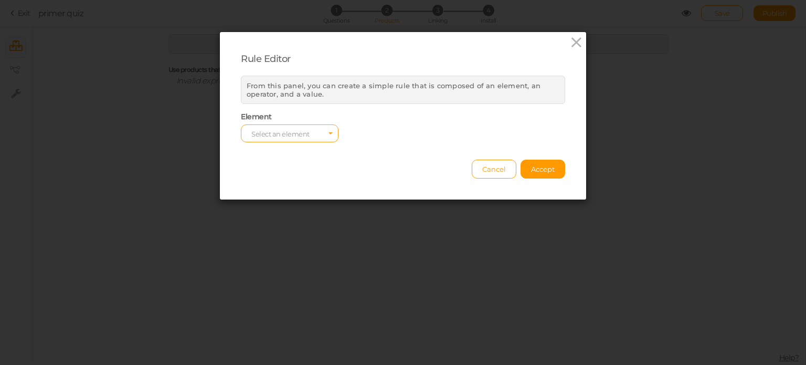
click at [304, 131] on span "Select an element" at bounding box center [280, 134] width 58 height 8
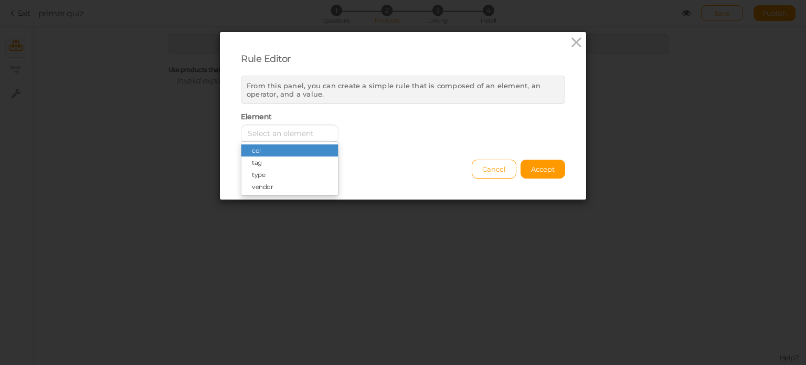
click at [292, 149] on span "col" at bounding box center [289, 150] width 97 height 12
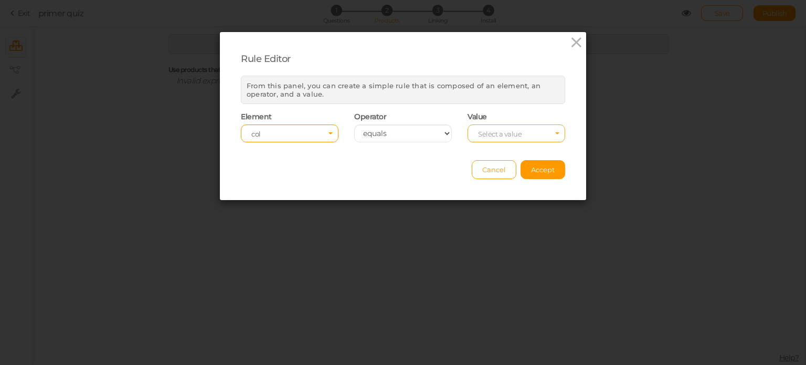
click at [490, 134] on span "Select a value" at bounding box center [500, 134] width 44 height 8
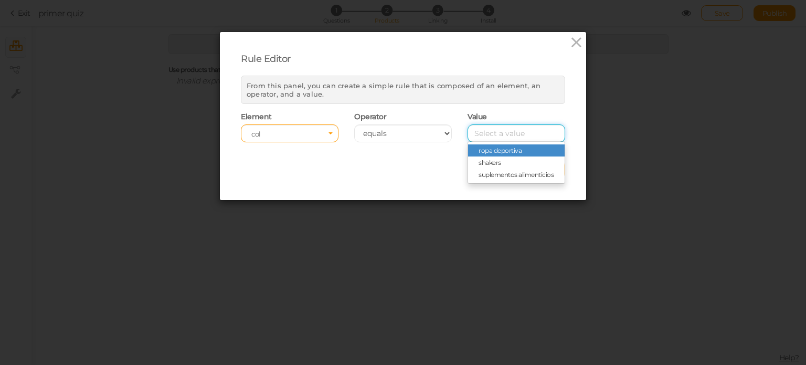
drag, startPoint x: 490, startPoint y: 134, endPoint x: 384, endPoint y: 178, distance: 115.1
click at [384, 178] on div "Rule Editor From this panel, you can create a simple rule that is composed of a…" at bounding box center [403, 116] width 366 height 168
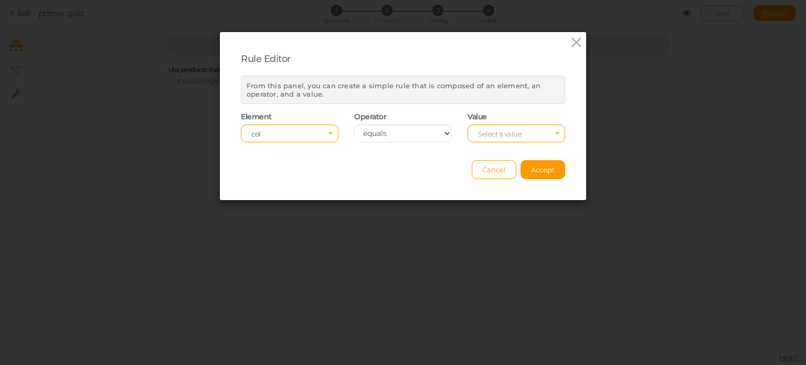
click at [384, 178] on div "Cancel Accept" at bounding box center [403, 164] width 324 height 29
click at [482, 172] on span "Cancel" at bounding box center [494, 169] width 24 height 8
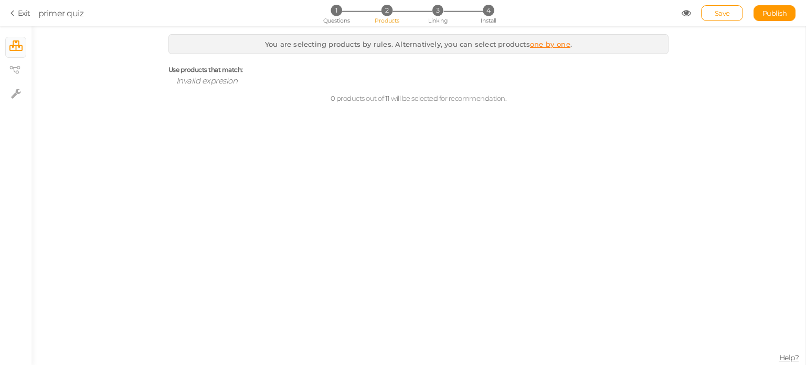
click at [389, 13] on span "2" at bounding box center [386, 10] width 11 height 11
click at [728, 13] on span "Save" at bounding box center [722, 13] width 15 height 8
click at [387, 20] on span "Products" at bounding box center [387, 20] width 25 height 7
click at [241, 82] on icon at bounding box center [242, 81] width 6 height 8
click at [206, 81] on span "Simple Rule" at bounding box center [201, 81] width 45 height 10
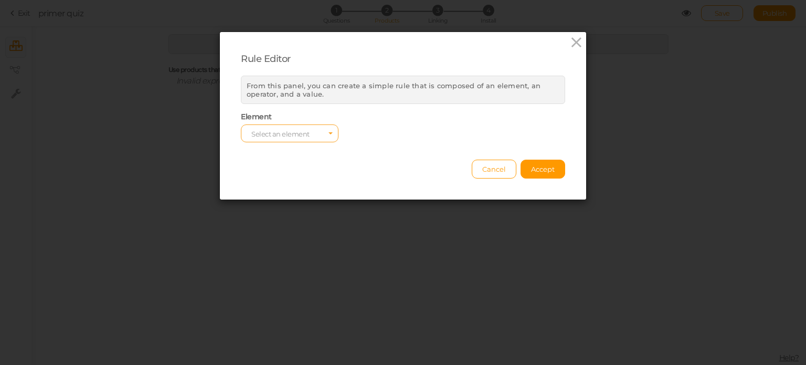
click at [293, 137] on span "Select an element" at bounding box center [290, 133] width 98 height 18
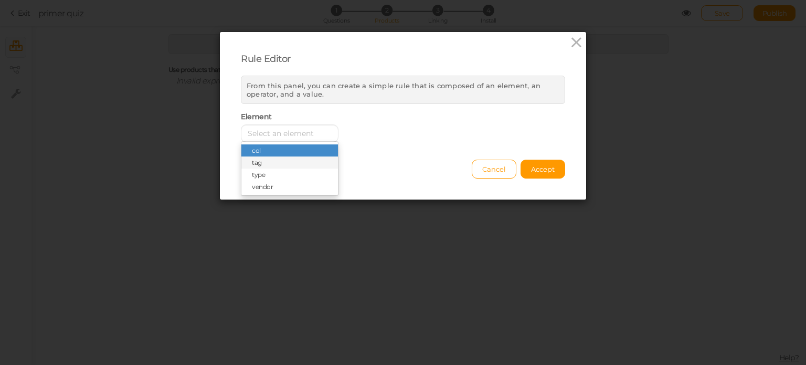
click at [291, 164] on span "tag" at bounding box center [289, 162] width 97 height 12
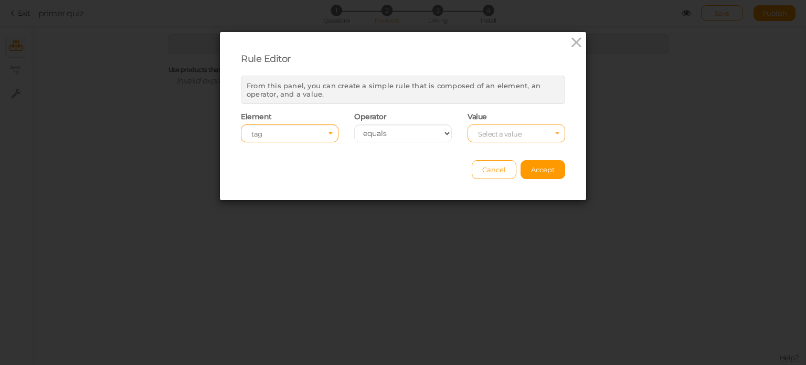
click at [491, 127] on span "Select a value" at bounding box center [516, 133] width 98 height 18
click at [487, 133] on input "Select box" at bounding box center [516, 133] width 98 height 18
type input "j"
click at [414, 126] on select "equals contains not contains different less than greater than less than or equa…" at bounding box center [403, 133] width 98 height 18
select select "ct"
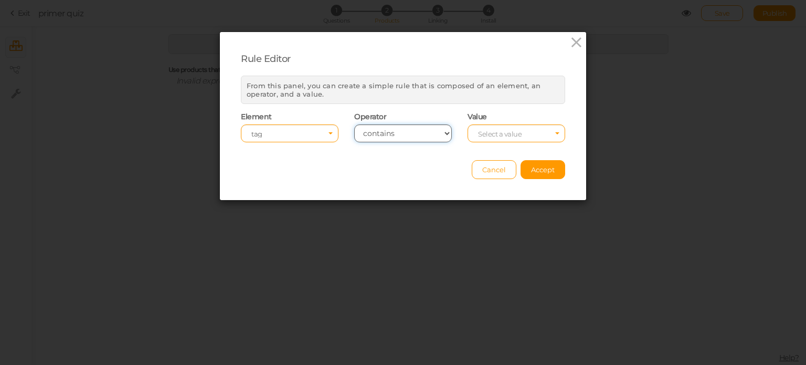
click at [354, 124] on select "equals contains not contains different less than greater than less than or equa…" at bounding box center [403, 133] width 98 height 18
click at [306, 131] on span "tag" at bounding box center [286, 133] width 70 height 7
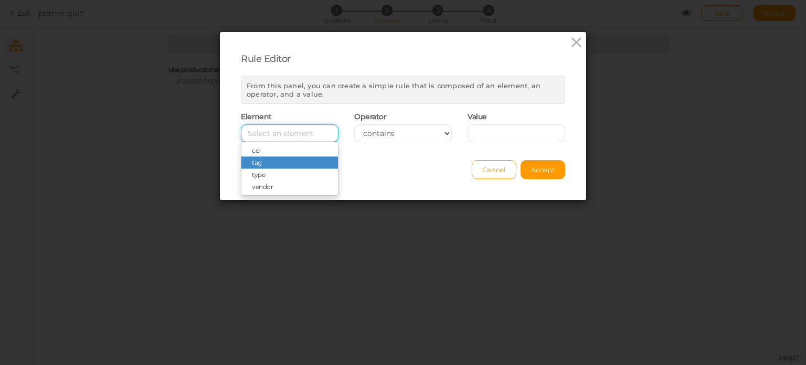
click at [306, 131] on input "Select box" at bounding box center [290, 133] width 98 height 18
click at [307, 161] on span "tag" at bounding box center [289, 162] width 97 height 12
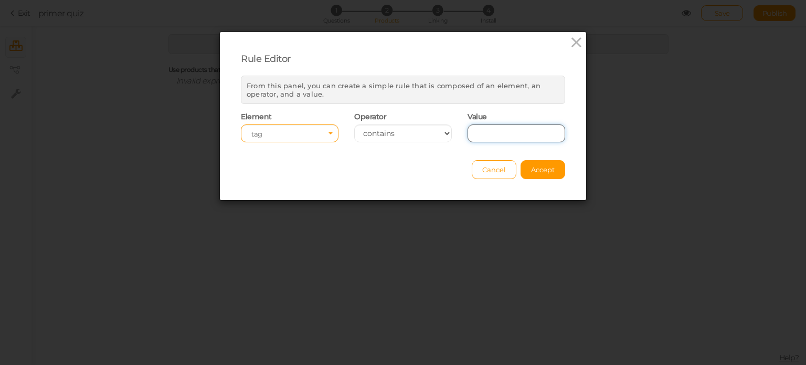
click at [497, 125] on input "text" at bounding box center [516, 133] width 98 height 18
click at [487, 162] on button "Cancel" at bounding box center [494, 169] width 45 height 19
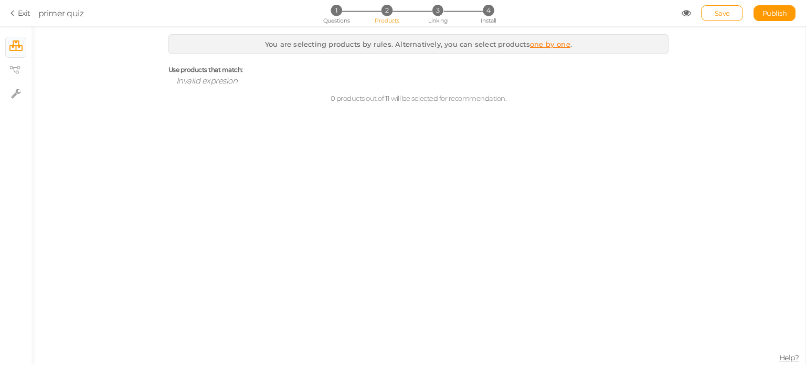
click at [550, 44] on link "one by one" at bounding box center [550, 44] width 40 height 8
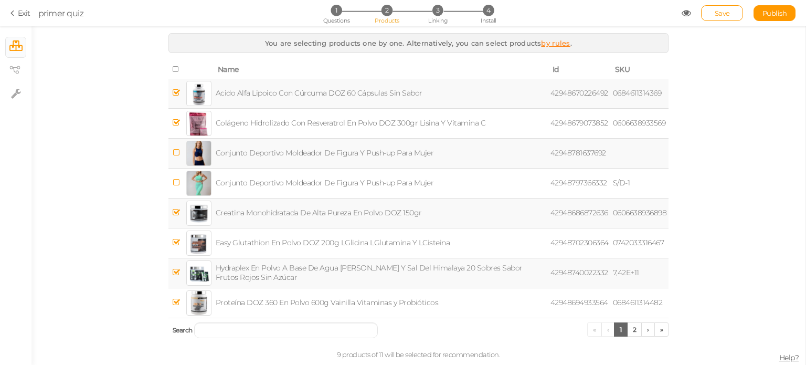
scroll to position [9, 0]
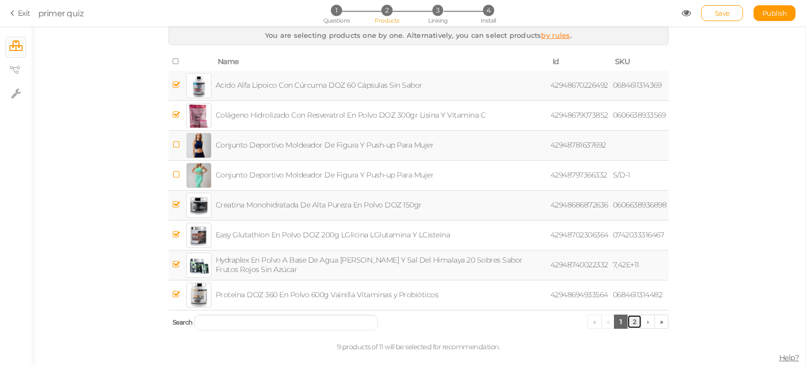
click at [627, 317] on link "2" at bounding box center [634, 321] width 15 height 14
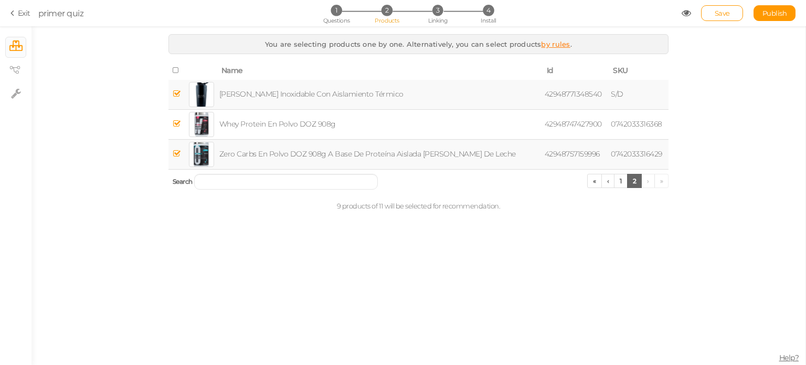
scroll to position [0, 0]
click at [609, 180] on link "‹" at bounding box center [608, 181] width 14 height 14
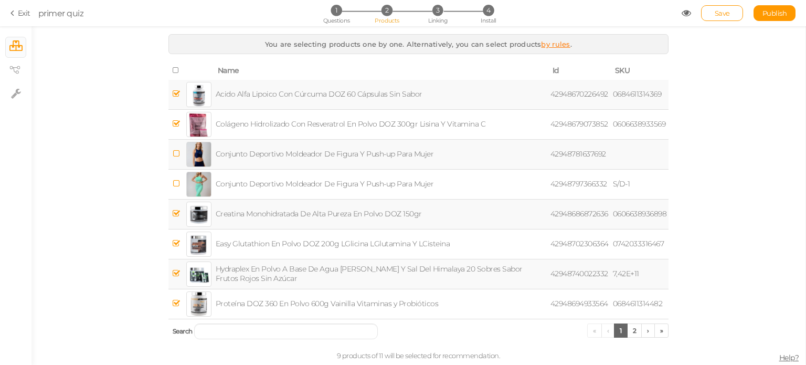
click at [385, 11] on span "2" at bounding box center [386, 10] width 11 height 11
click at [437, 17] on span "Linking" at bounding box center [437, 20] width 19 height 7
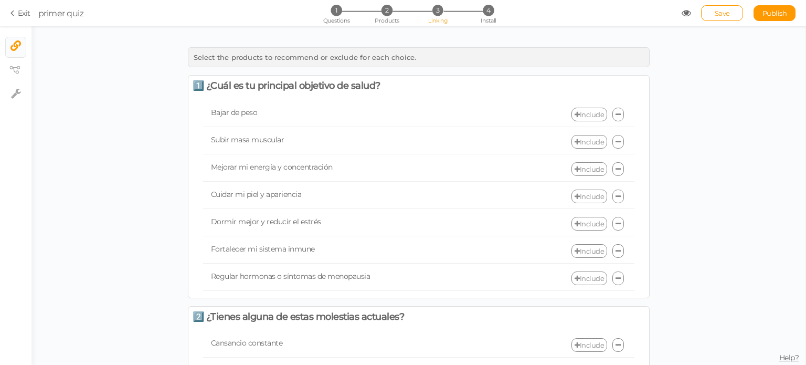
click at [578, 114] on link "Include" at bounding box center [589, 115] width 36 height 14
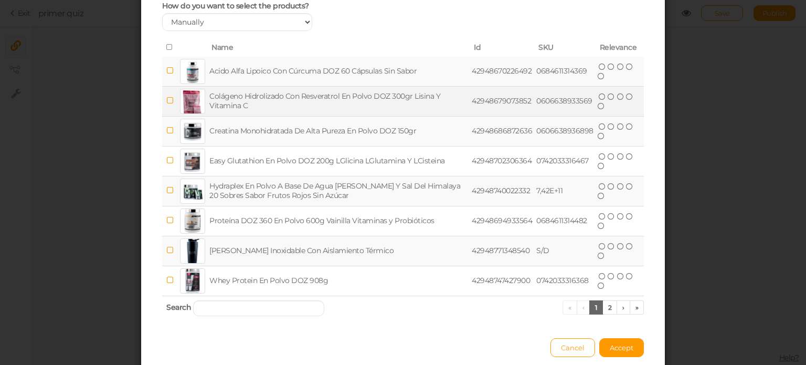
scroll to position [75, 0]
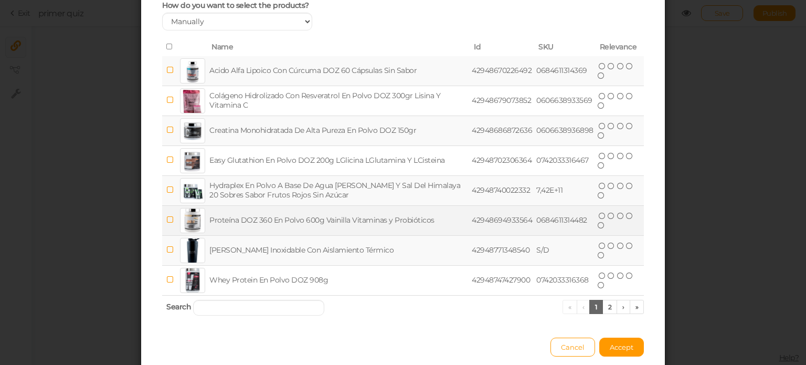
click at [278, 213] on td "Proteína DOZ 360 En Polvo 600g Vainilla Vitaminas y Probióticos" at bounding box center [338, 220] width 262 height 30
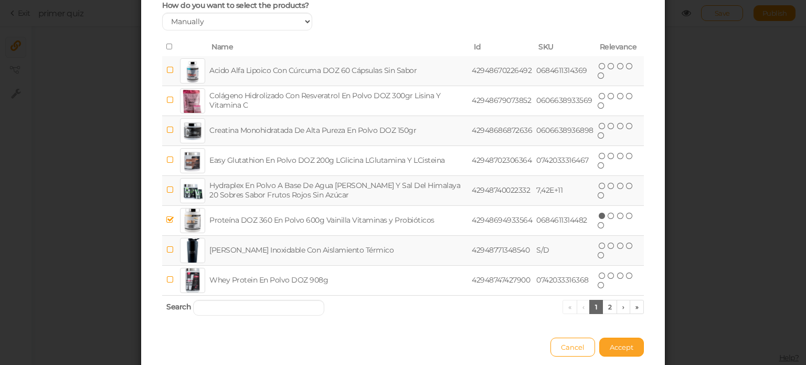
click at [635, 346] on button "Accept" at bounding box center [621, 346] width 45 height 19
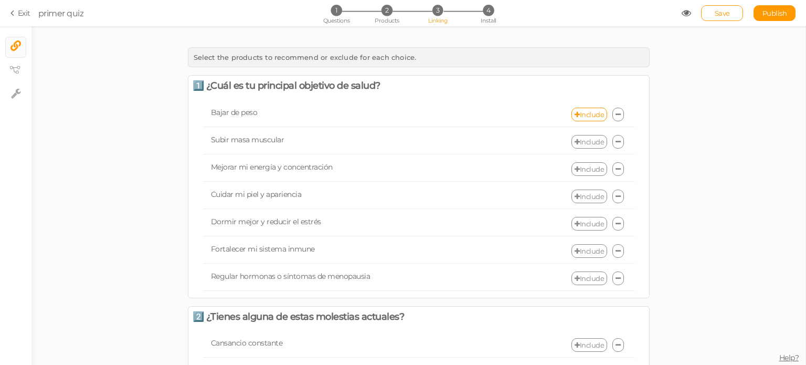
click at [575, 169] on icon at bounding box center [577, 169] width 5 height 7
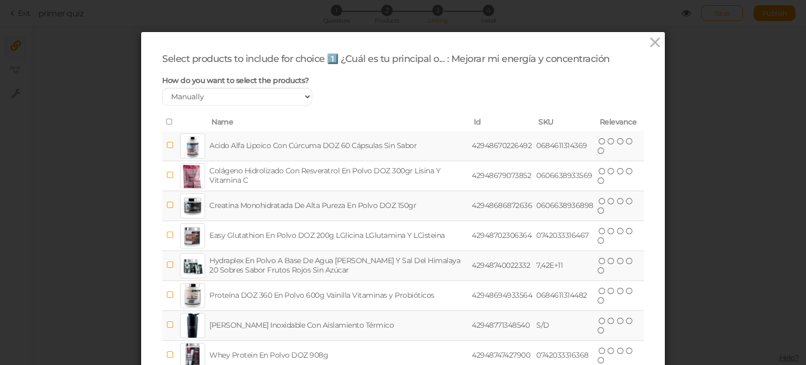
click at [338, 147] on td "Acido Alfa Lipoico Con Cúrcuma DOZ 60 Cápsulas Sin Sabor" at bounding box center [338, 146] width 262 height 30
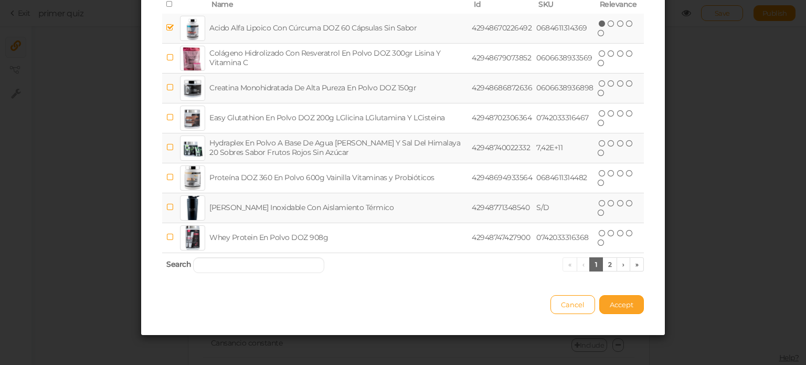
click at [618, 304] on span "Accept" at bounding box center [622, 304] width 24 height 8
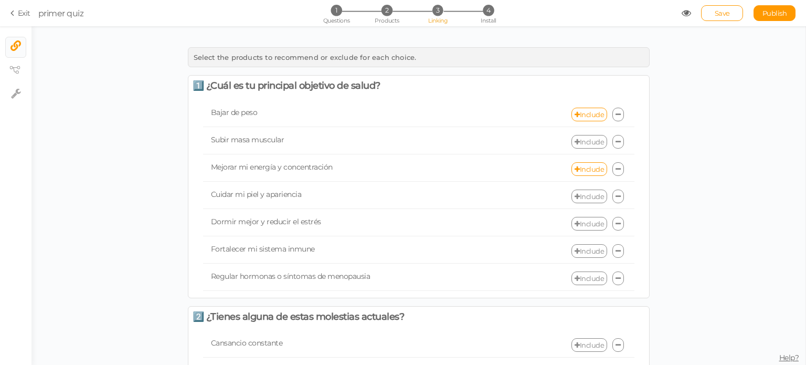
click at [592, 195] on link "Include" at bounding box center [589, 196] width 36 height 14
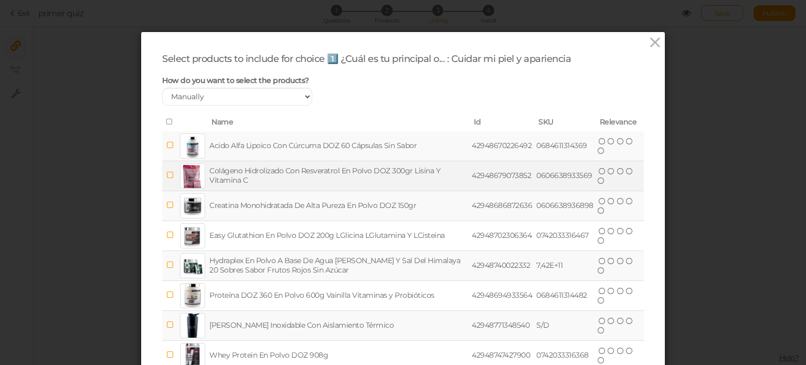
click at [290, 167] on td "Colágeno Hidrolizado Con Resveratrol En Polvo DOZ 300gr Lisina Y Vitamina C" at bounding box center [338, 176] width 262 height 30
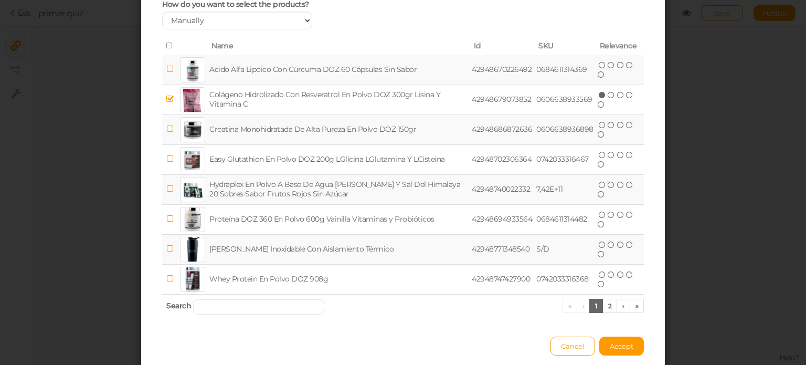
scroll to position [77, 0]
click at [603, 298] on link "2" at bounding box center [609, 304] width 15 height 14
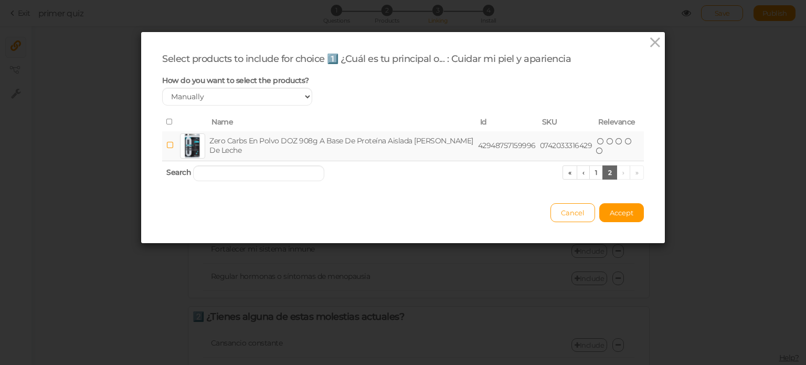
scroll to position [0, 0]
click at [595, 175] on link "1" at bounding box center [596, 172] width 14 height 14
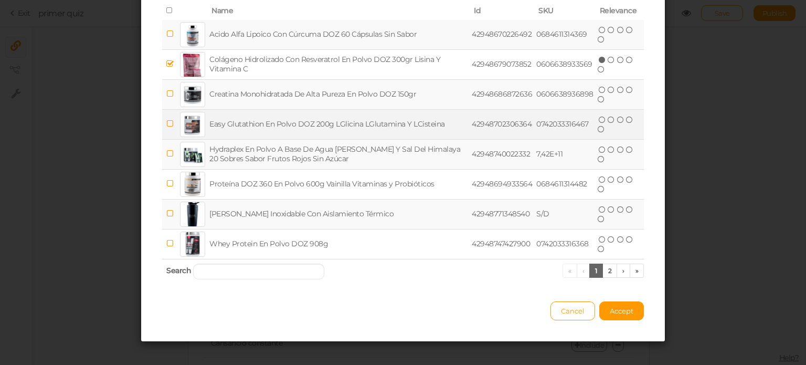
scroll to position [113, 0]
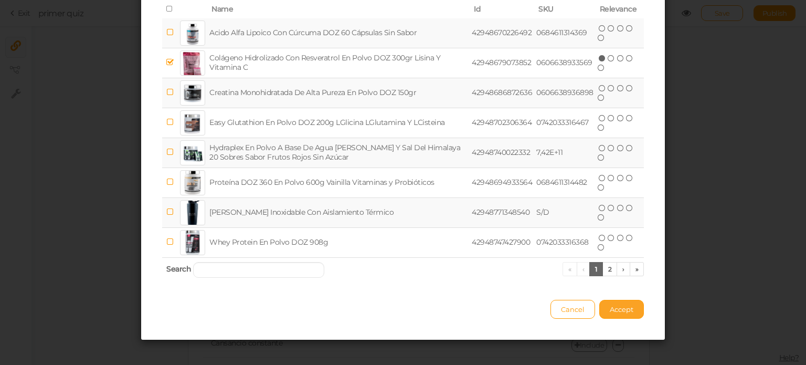
click at [616, 310] on span "Accept" at bounding box center [622, 309] width 24 height 8
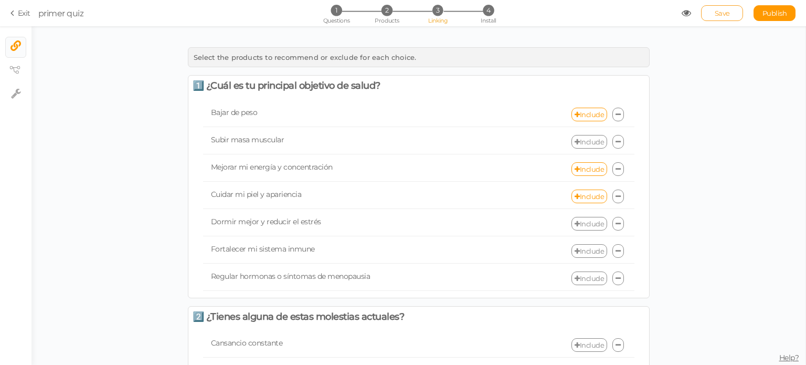
click at [726, 17] on link "Save" at bounding box center [722, 13] width 42 height 16
click at [720, 9] on span "Save" at bounding box center [722, 13] width 15 height 8
click at [689, 14] on icon at bounding box center [686, 12] width 9 height 9
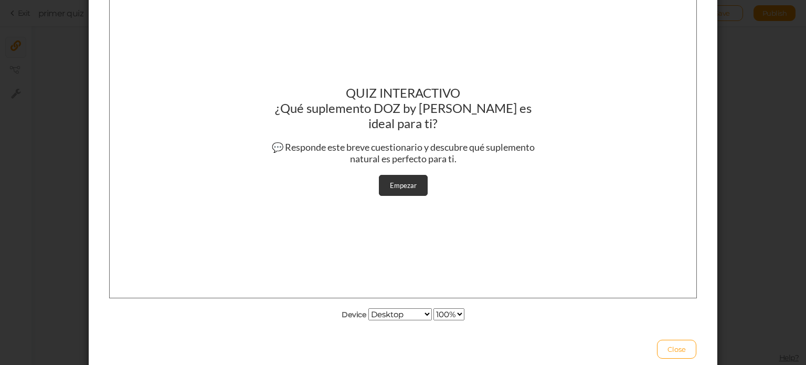
scroll to position [103, 0]
click at [417, 176] on link "Empezar" at bounding box center [403, 186] width 49 height 21
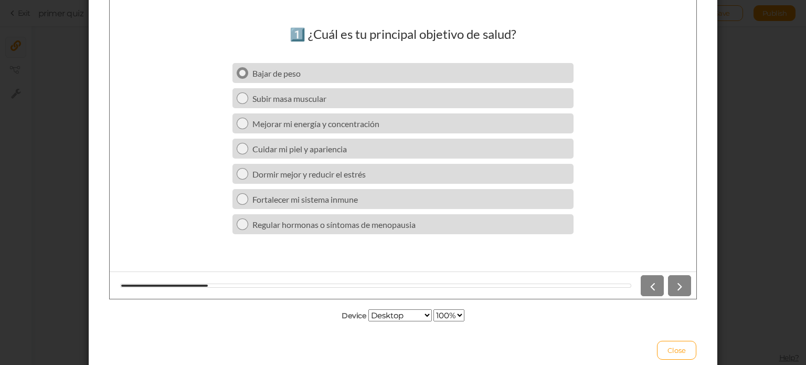
click at [348, 76] on div "Bajar de peso" at bounding box center [410, 73] width 317 height 10
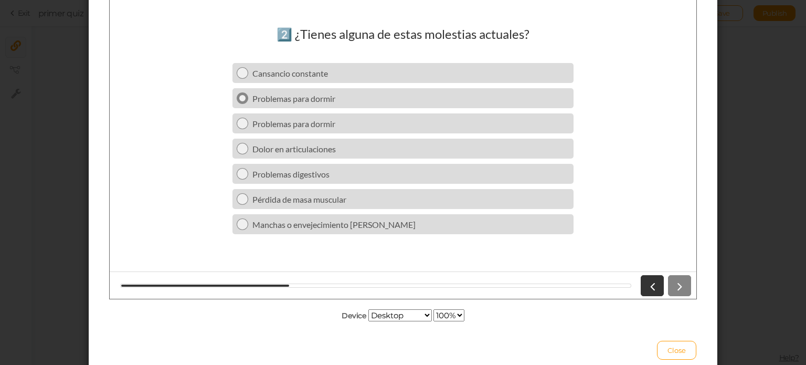
click at [355, 94] on div "Problemas para dormir" at bounding box center [410, 98] width 317 height 10
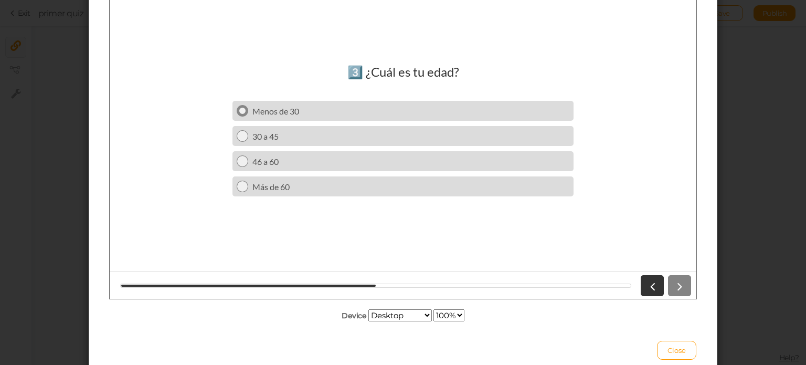
click at [381, 115] on div "Menos de 30" at bounding box center [410, 111] width 317 height 10
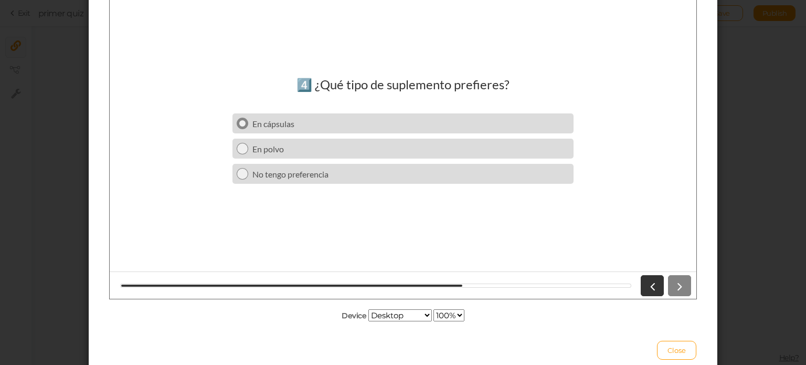
click at [377, 121] on div "En cápsulas" at bounding box center [410, 124] width 317 height 10
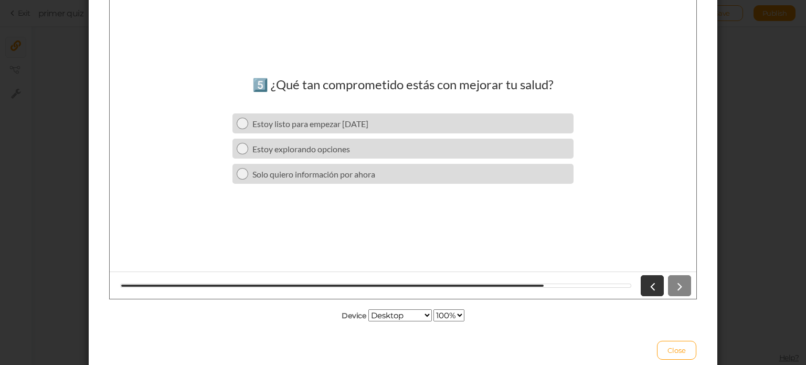
click at [377, 121] on div "Estoy listo para empezar [DATE]" at bounding box center [410, 124] width 317 height 10
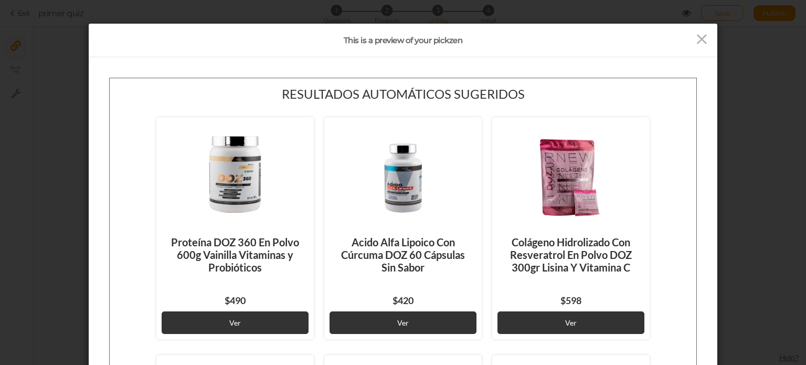
scroll to position [0, 0]
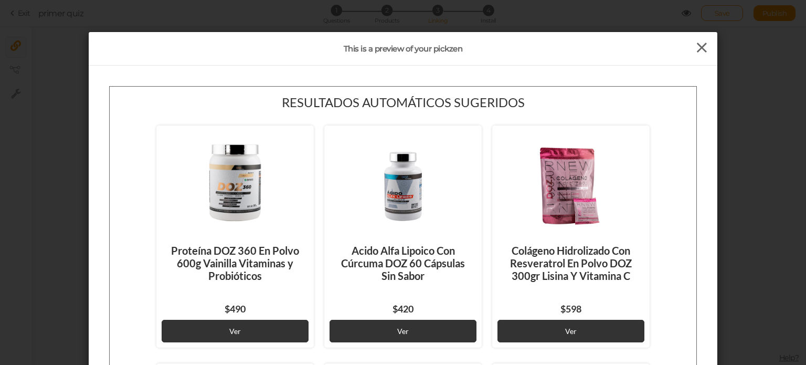
click at [701, 41] on icon at bounding box center [701, 48] width 15 height 16
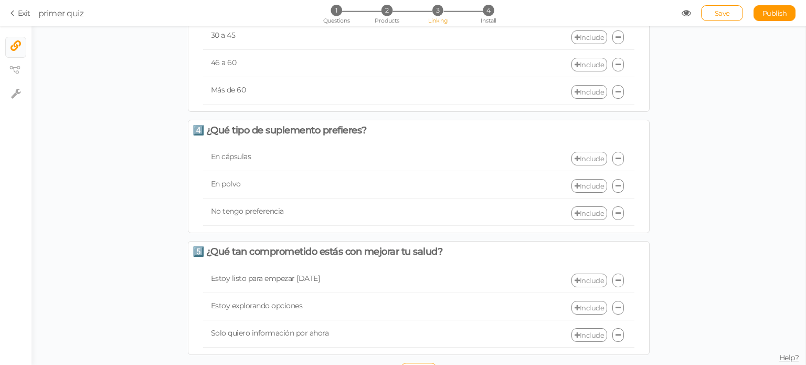
scroll to position [573, 0]
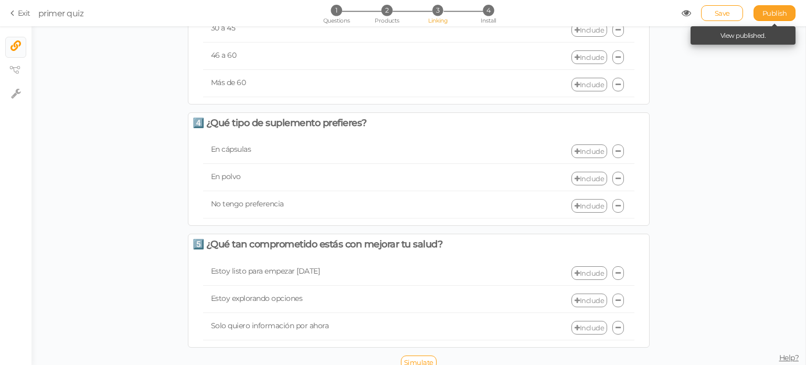
click at [770, 17] on link "Publish" at bounding box center [774, 13] width 42 height 16
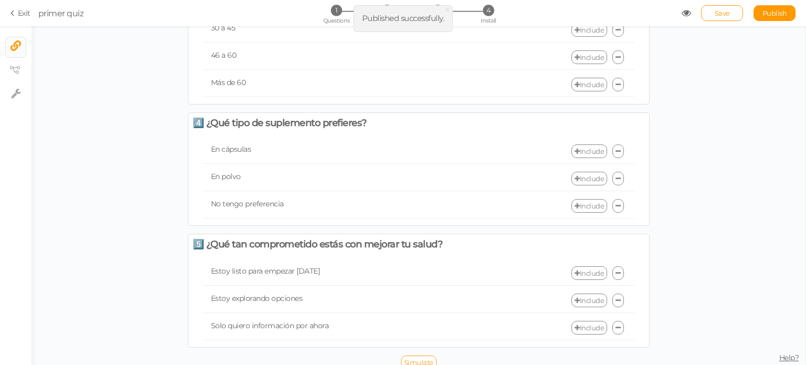
click at [420, 358] on span "Simulate" at bounding box center [418, 362] width 29 height 8
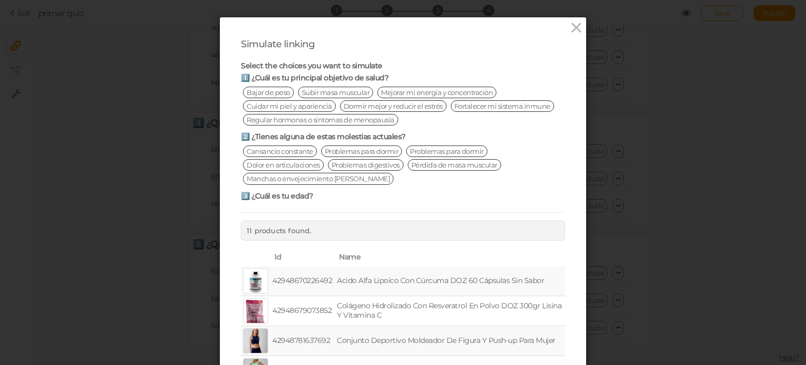
scroll to position [0, 0]
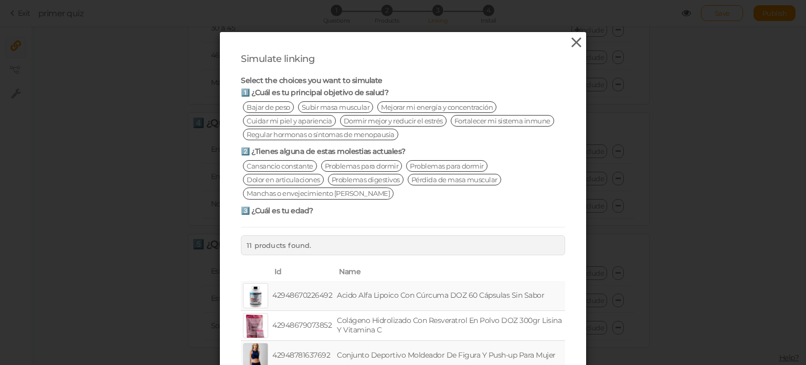
click at [572, 40] on icon at bounding box center [576, 43] width 15 height 16
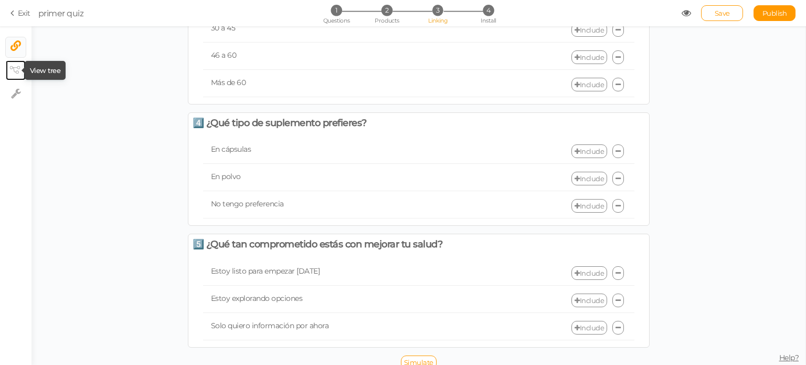
click at [13, 72] on icon at bounding box center [14, 70] width 10 height 8
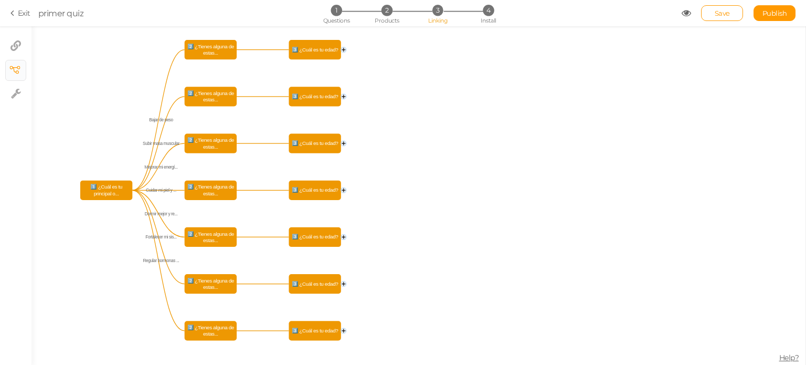
click at [153, 121] on text "Bajar de peso" at bounding box center [161, 120] width 24 height 5
click at [157, 144] on text "Subir masa muscular" at bounding box center [161, 143] width 37 height 5
click at [14, 95] on icon at bounding box center [16, 93] width 10 height 10
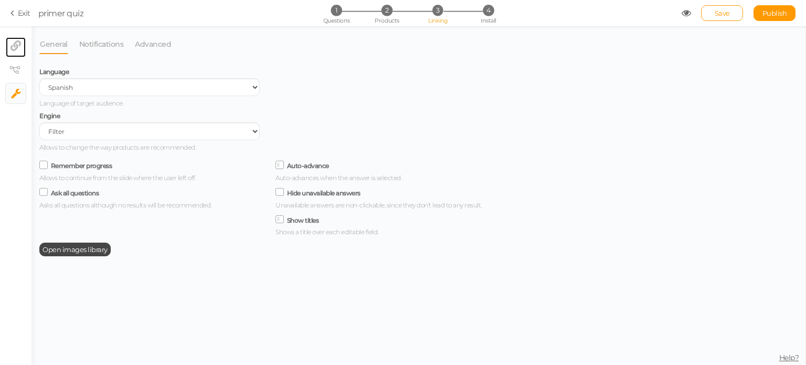
click at [21, 48] on link "× Linking filter" at bounding box center [16, 47] width 20 height 20
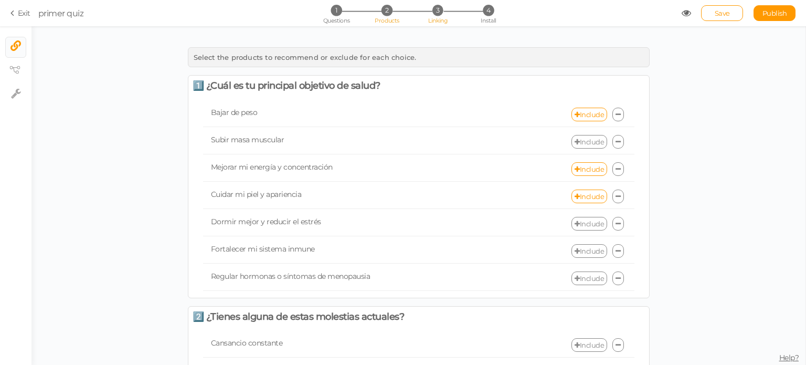
click at [390, 21] on span "Products" at bounding box center [387, 20] width 25 height 7
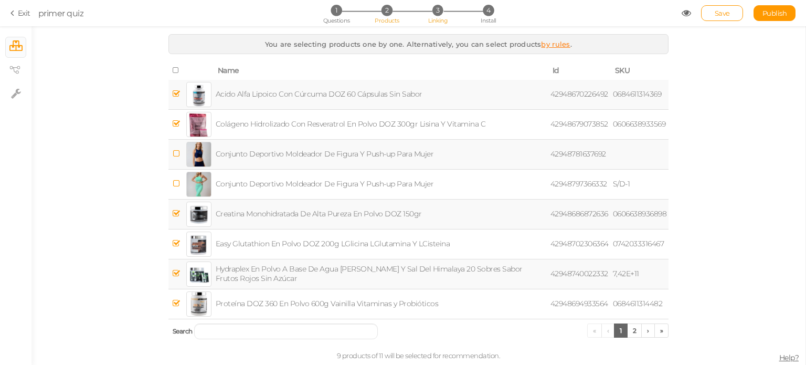
click at [437, 18] on span "Linking" at bounding box center [437, 20] width 19 height 7
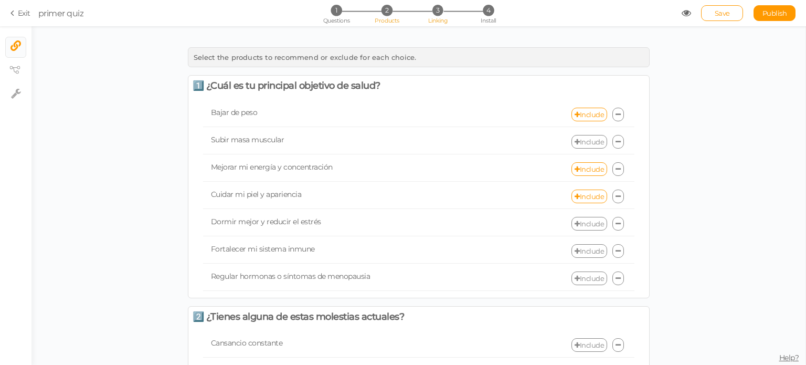
click at [382, 18] on span "Products" at bounding box center [387, 20] width 25 height 7
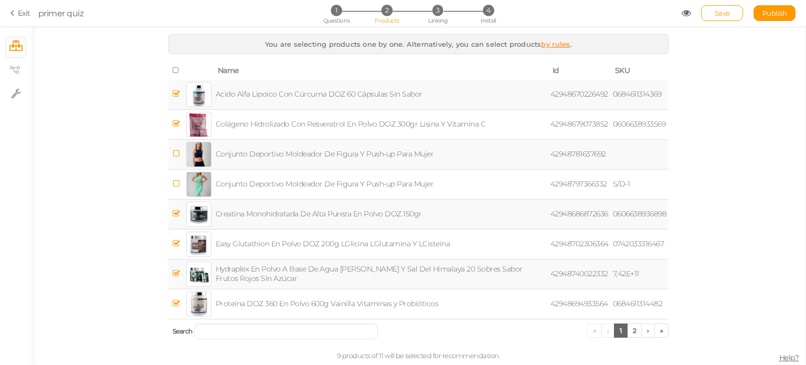
click at [543, 44] on link "by rules" at bounding box center [555, 44] width 29 height 8
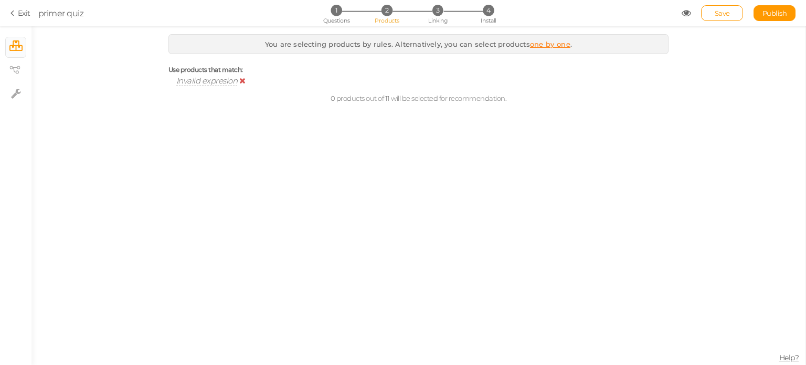
click at [220, 79] on span "Invalid expresion" at bounding box center [206, 81] width 61 height 10
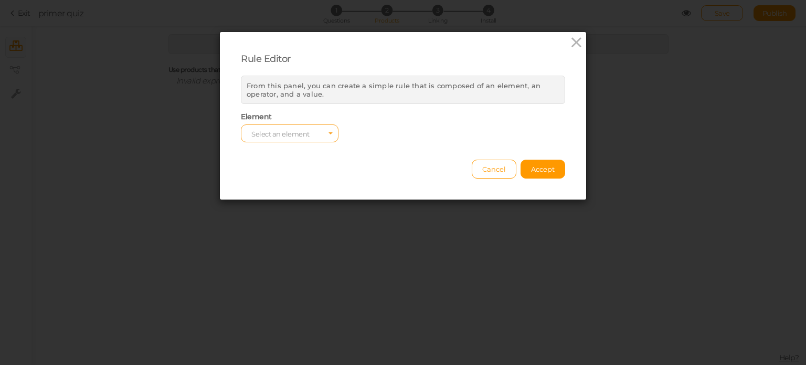
click at [286, 132] on span "Select an element" at bounding box center [280, 134] width 58 height 8
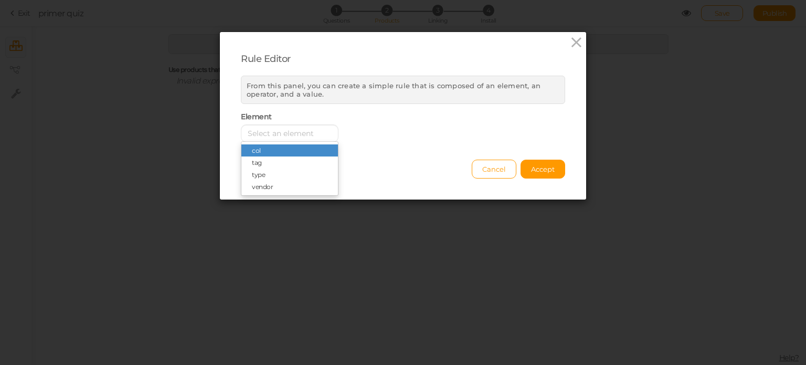
click at [285, 148] on span "col" at bounding box center [289, 150] width 97 height 12
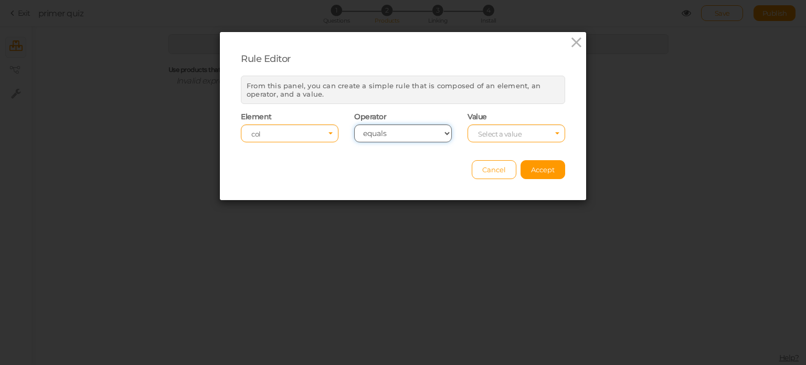
click at [380, 139] on select "equals contains not contains different less than greater than less than or equa…" at bounding box center [403, 133] width 98 height 18
select select "ct"
click at [354, 124] on select "equals contains not contains different less than greater than less than or equa…" at bounding box center [403, 133] width 98 height 18
click at [492, 136] on input "text" at bounding box center [516, 133] width 98 height 18
click at [484, 165] on span "Cancel" at bounding box center [494, 169] width 24 height 8
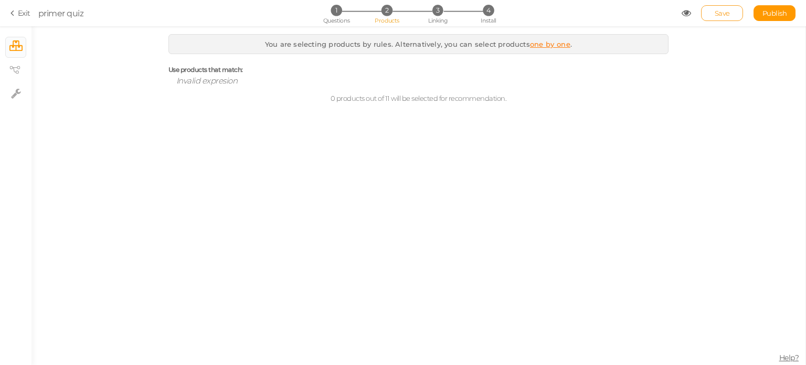
click at [710, 12] on link "Save" at bounding box center [722, 13] width 42 height 16
